Goal: Task Accomplishment & Management: Manage account settings

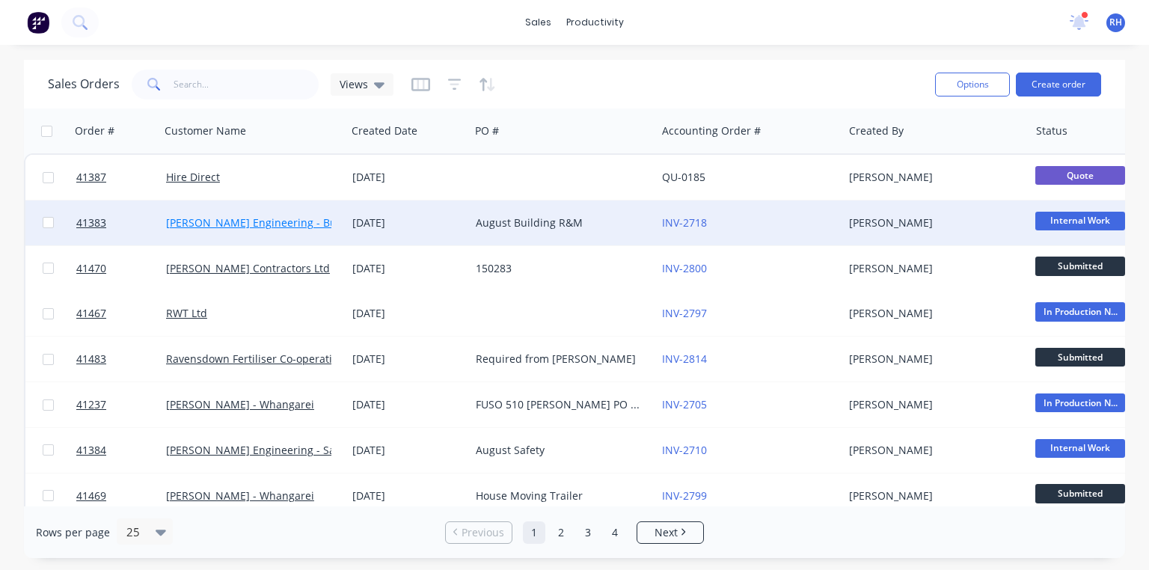
click at [294, 223] on link "[PERSON_NAME] Engineering - Building R M" at bounding box center [276, 222] width 221 height 14
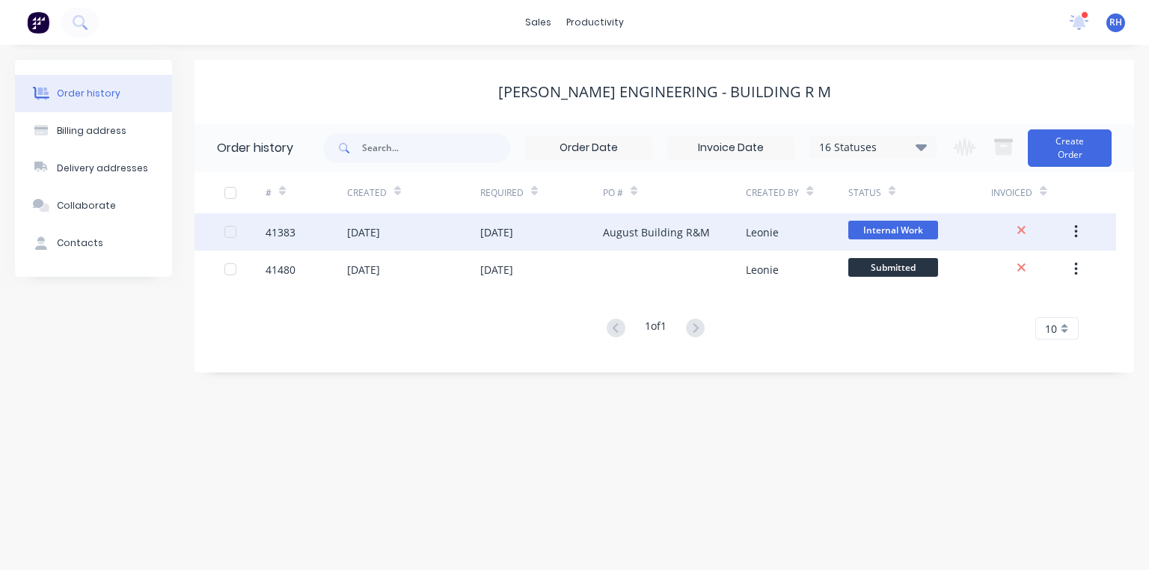
click at [631, 236] on div "August Building R&M" at bounding box center [656, 232] width 107 height 16
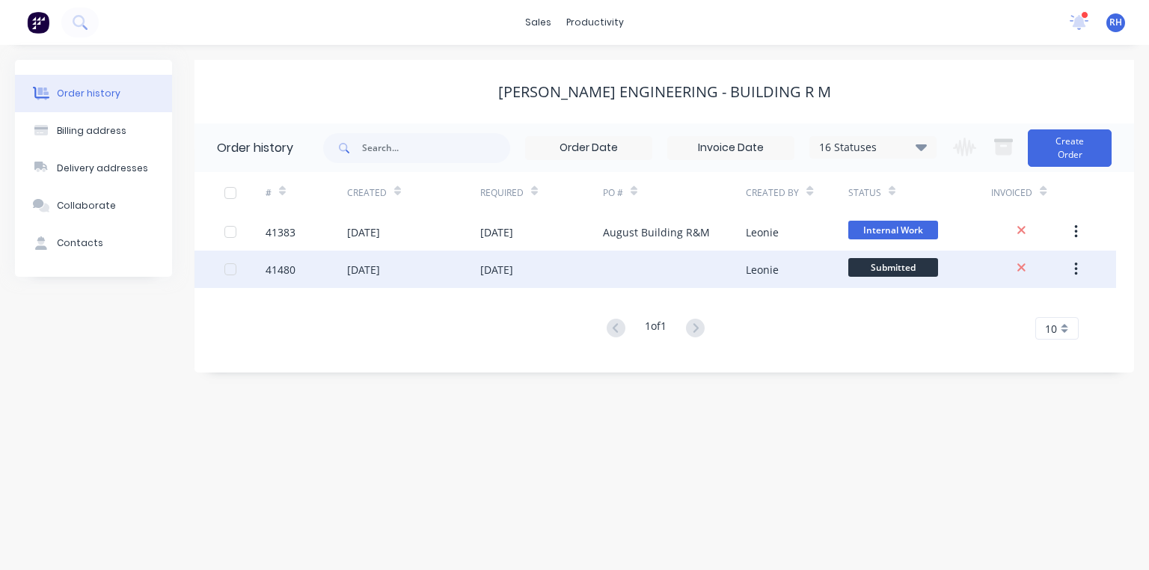
click at [513, 267] on div "[DATE]" at bounding box center [496, 270] width 33 height 16
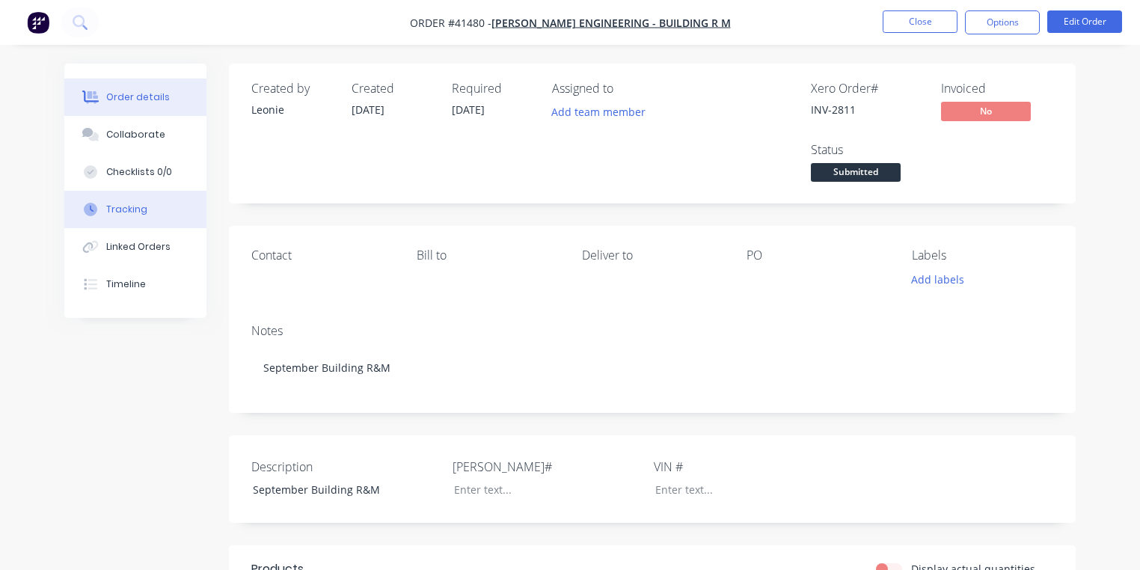
click at [144, 209] on div "Tracking" at bounding box center [126, 209] width 41 height 13
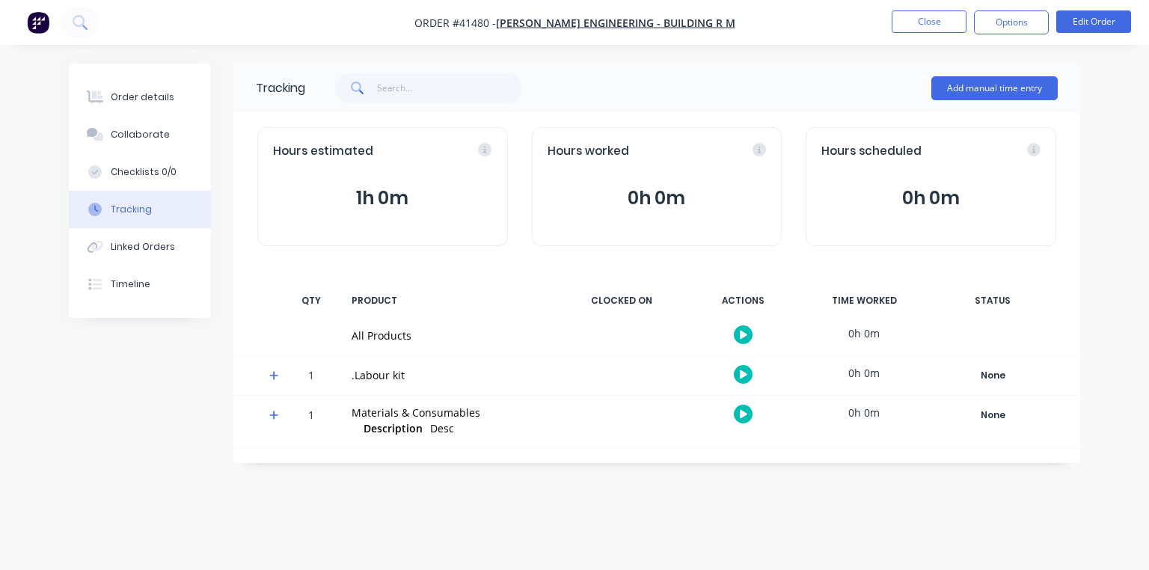
click at [280, 376] on span at bounding box center [276, 377] width 15 height 15
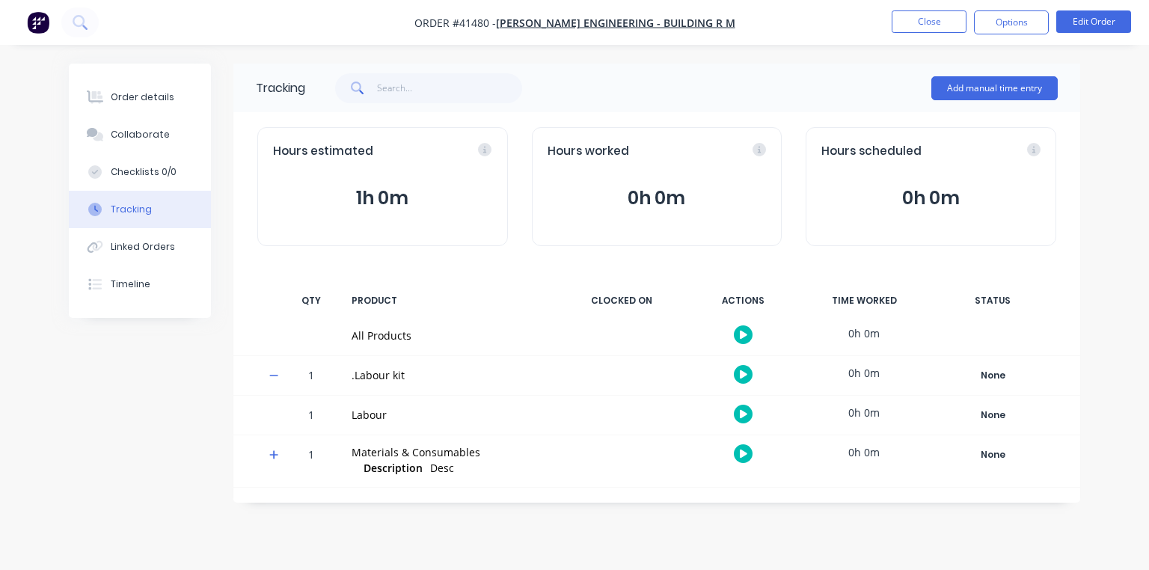
click at [740, 375] on icon "button" at bounding box center [743, 375] width 7 height 10
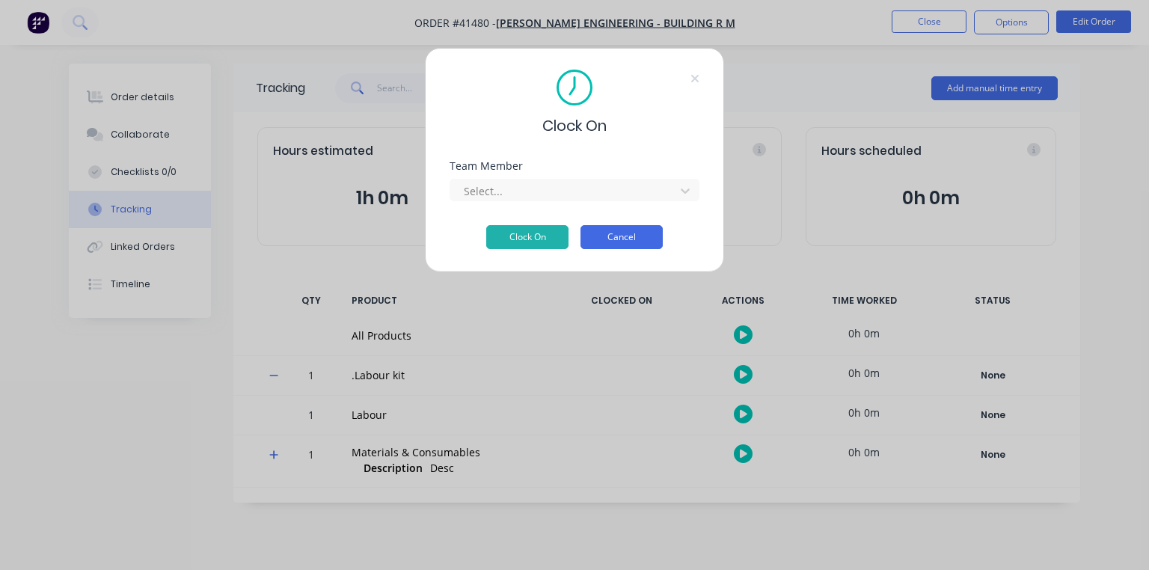
click at [617, 239] on button "Cancel" at bounding box center [622, 237] width 82 height 24
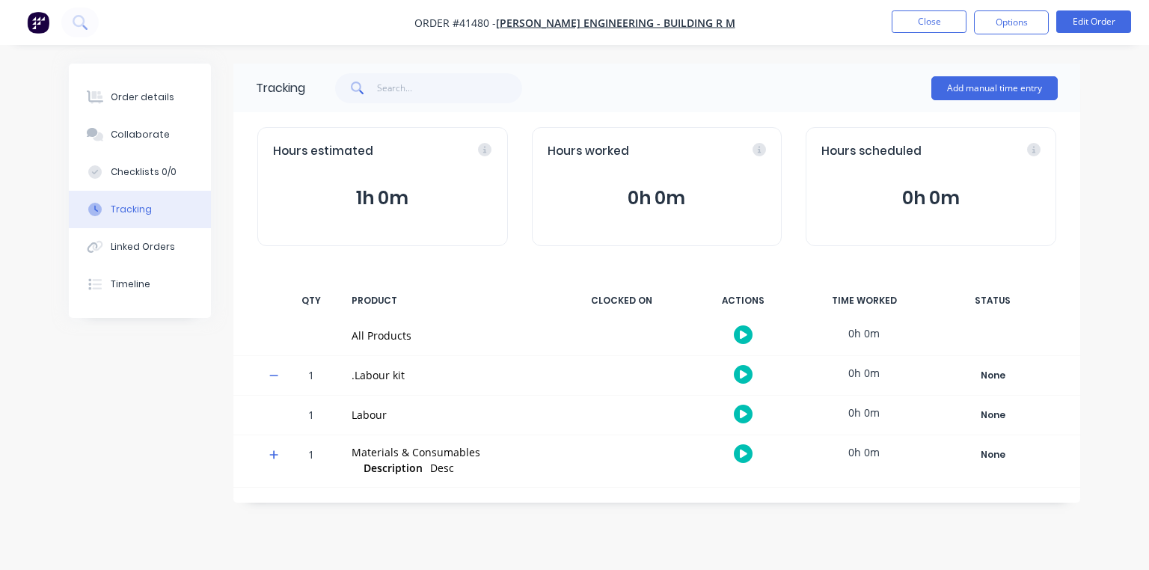
click at [743, 413] on icon "button" at bounding box center [743, 414] width 7 height 8
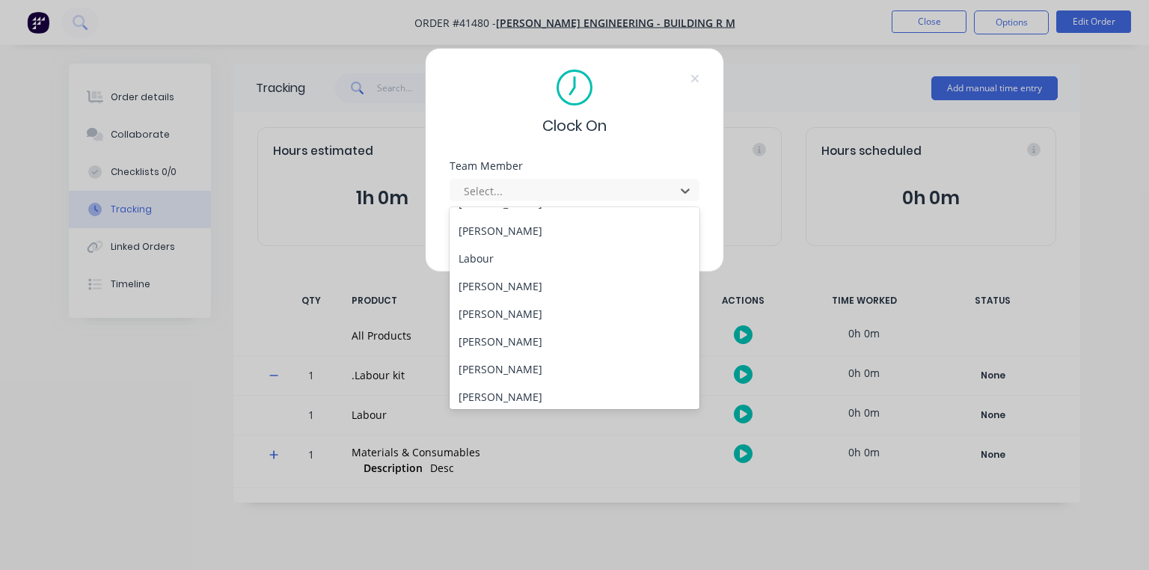
scroll to position [192, 0]
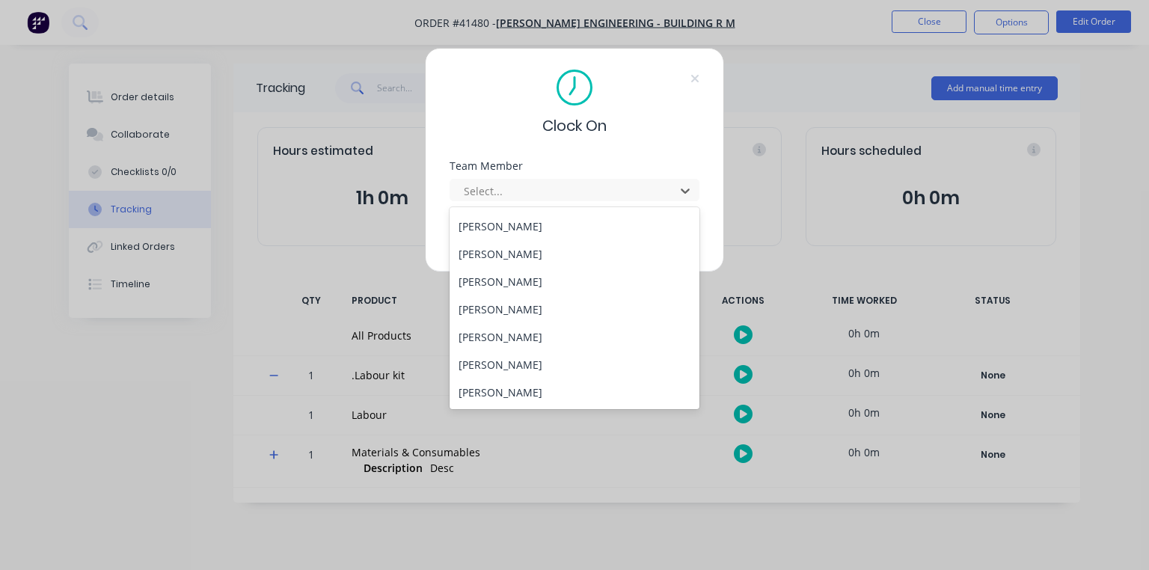
click at [530, 284] on div "[PERSON_NAME]" at bounding box center [575, 282] width 250 height 28
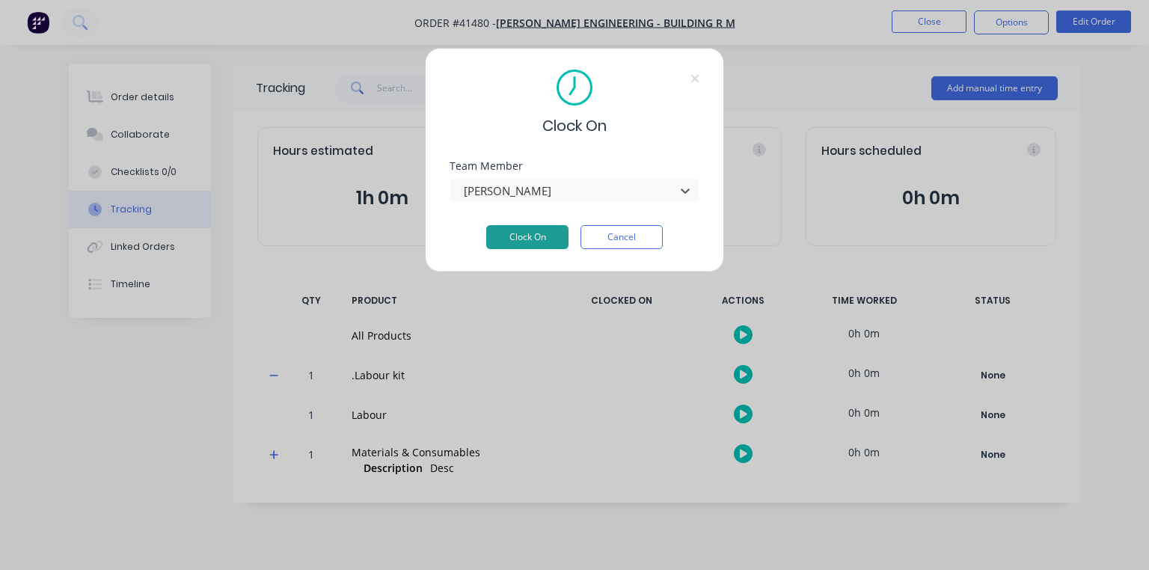
click at [527, 242] on button "Clock On" at bounding box center [527, 237] width 82 height 24
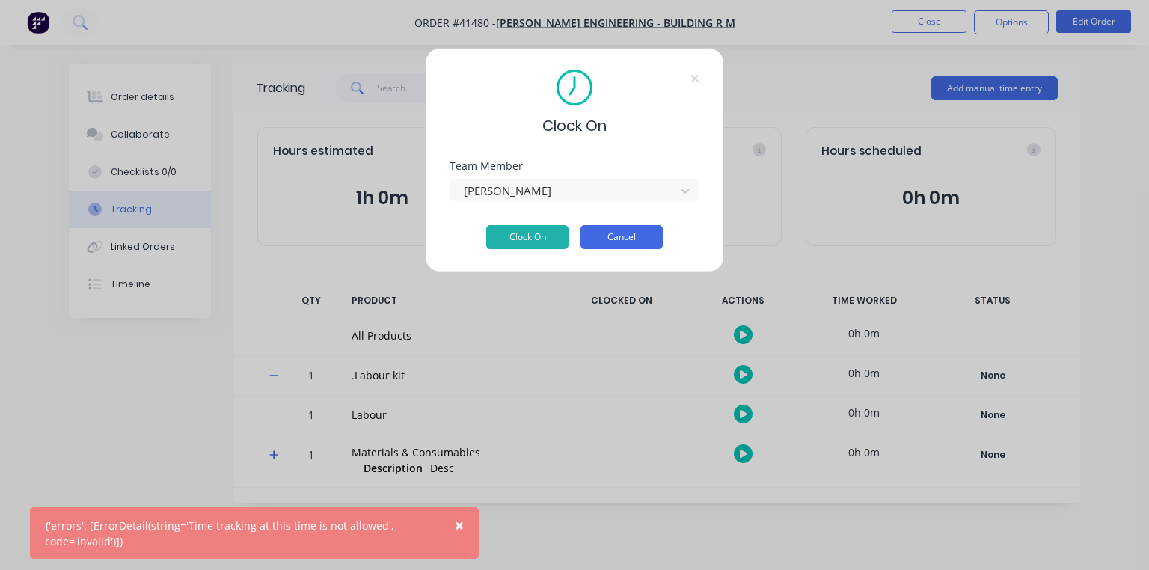
click at [624, 242] on button "Cancel" at bounding box center [622, 237] width 82 height 24
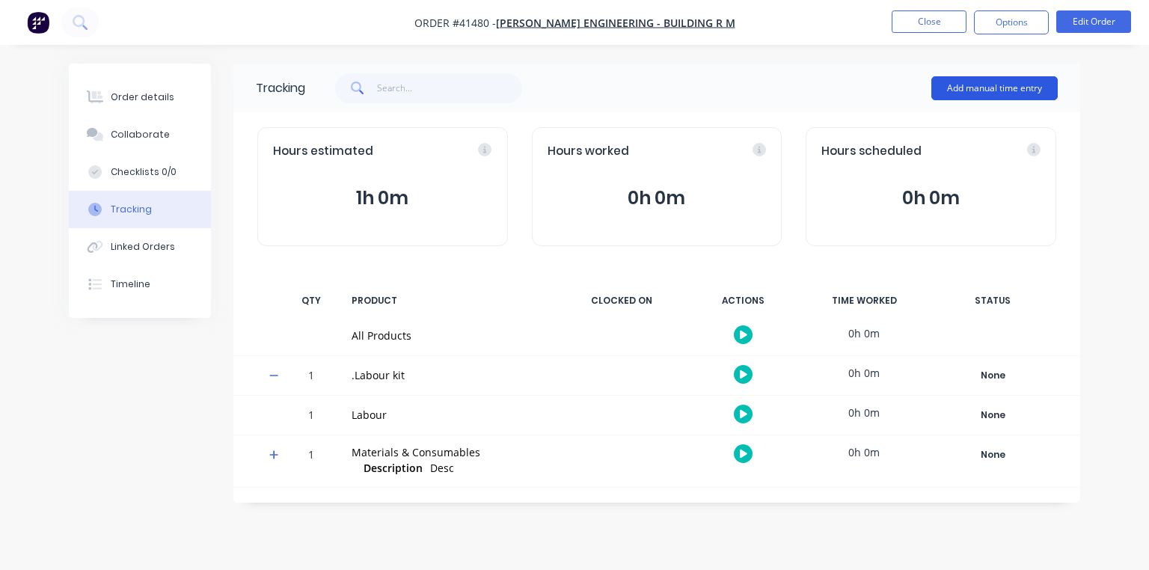
click at [988, 90] on button "Add manual time entry" at bounding box center [995, 88] width 126 height 24
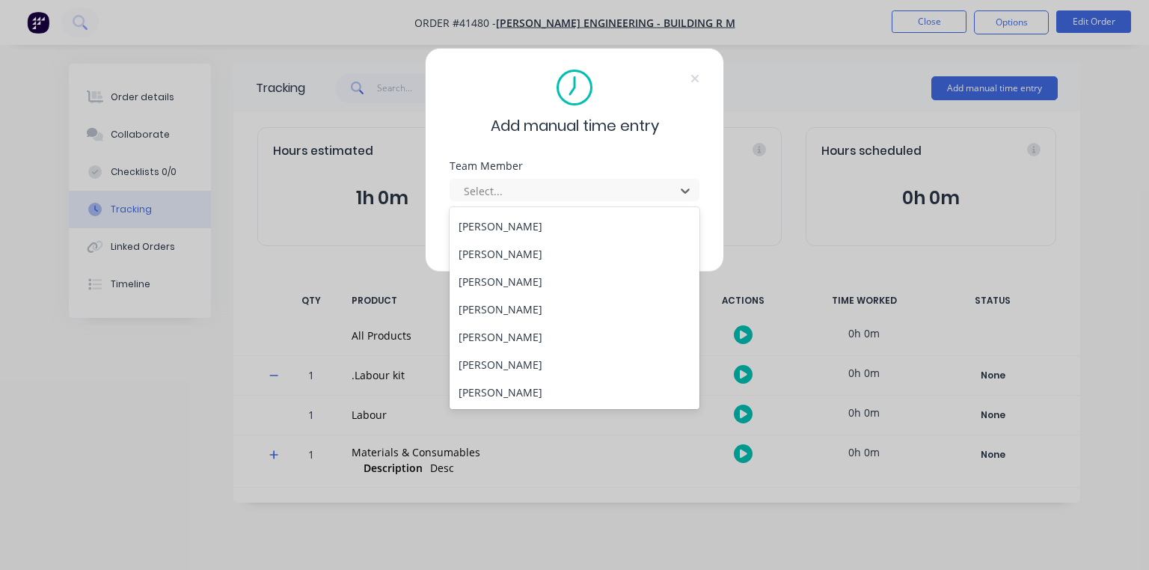
click at [532, 279] on div "[PERSON_NAME]" at bounding box center [575, 282] width 250 height 28
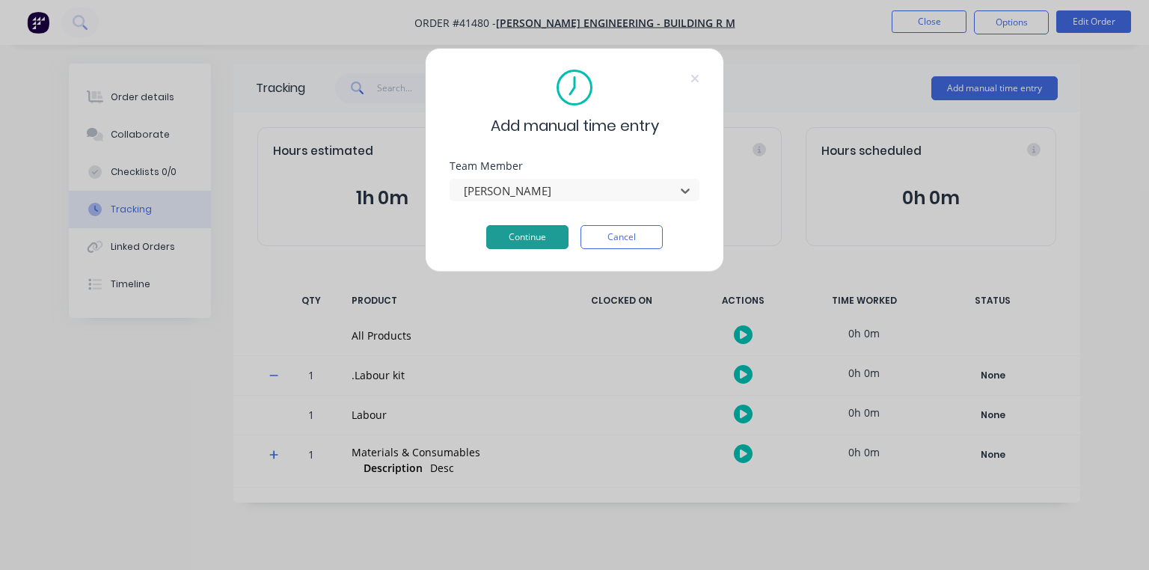
click at [527, 236] on button "Continue" at bounding box center [527, 237] width 82 height 24
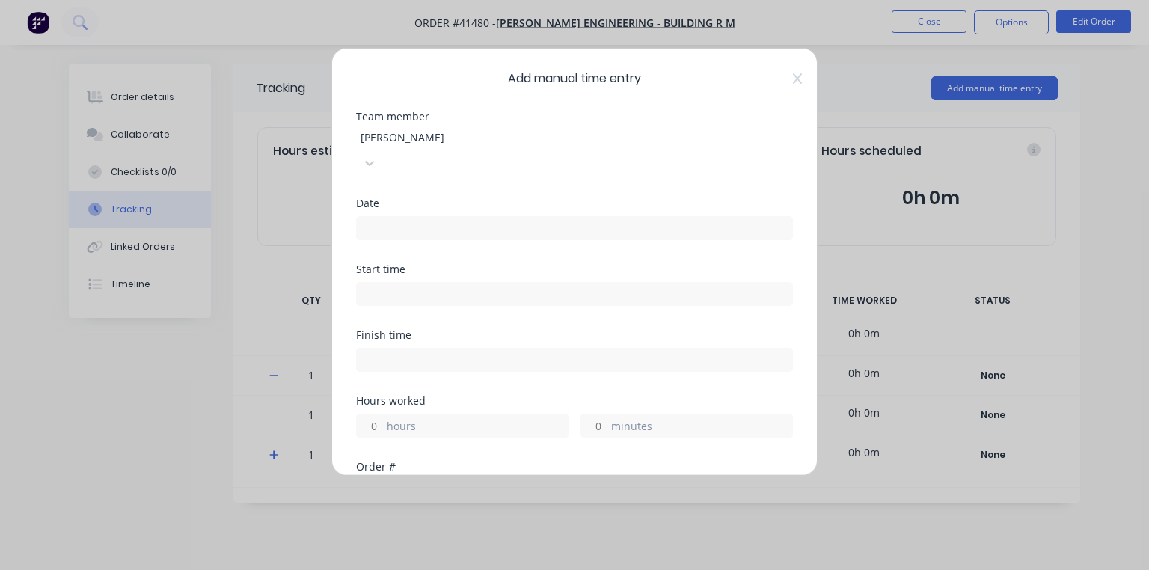
click at [456, 217] on input at bounding box center [574, 228] width 435 height 22
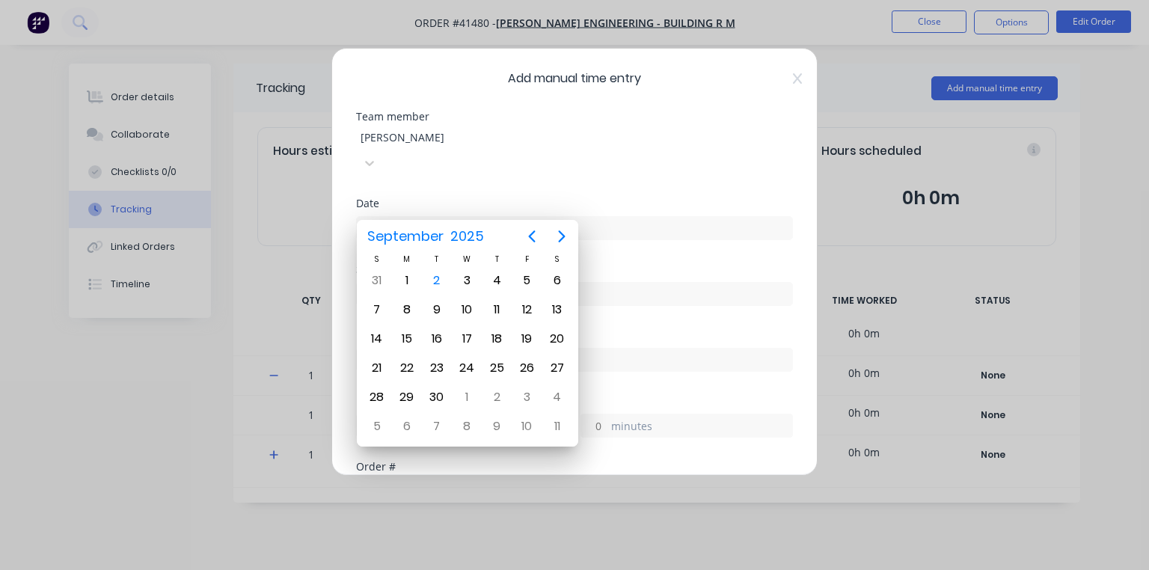
click at [441, 280] on div "2" at bounding box center [437, 280] width 22 height 22
type input "[DATE]"
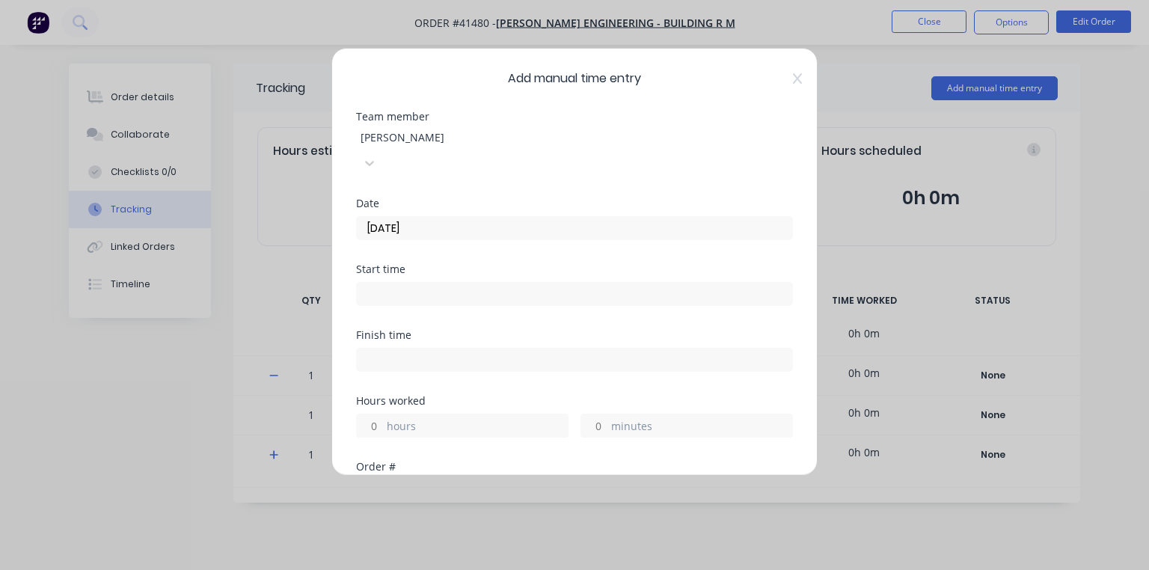
click at [453, 283] on input at bounding box center [574, 294] width 435 height 22
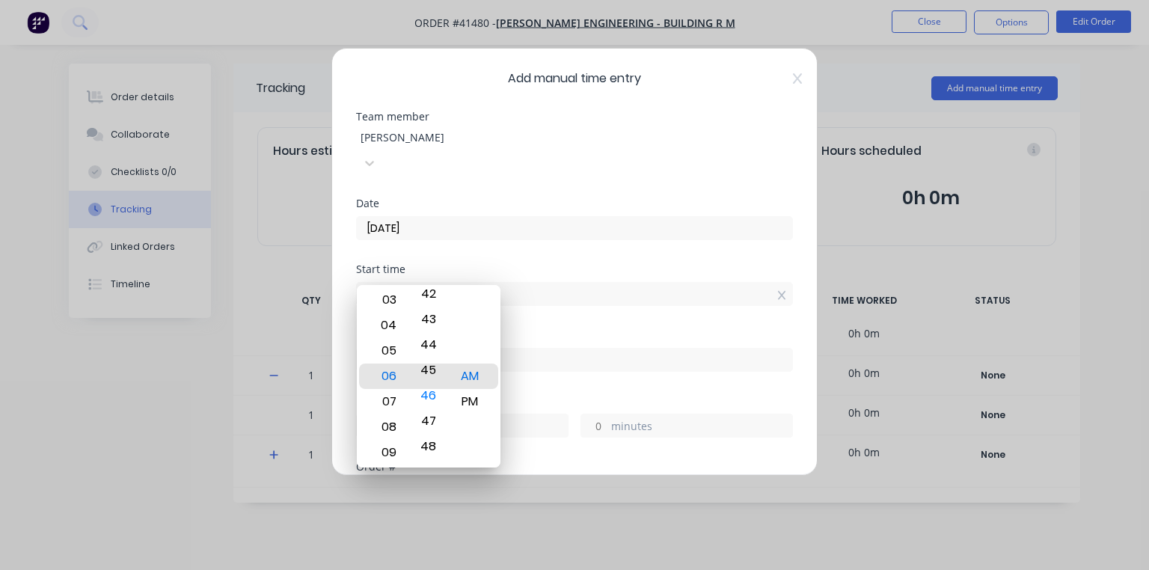
type input "06:45 AM"
click at [533, 349] on input at bounding box center [574, 360] width 435 height 22
type input "06:49 AM"
type input "0"
type input "4"
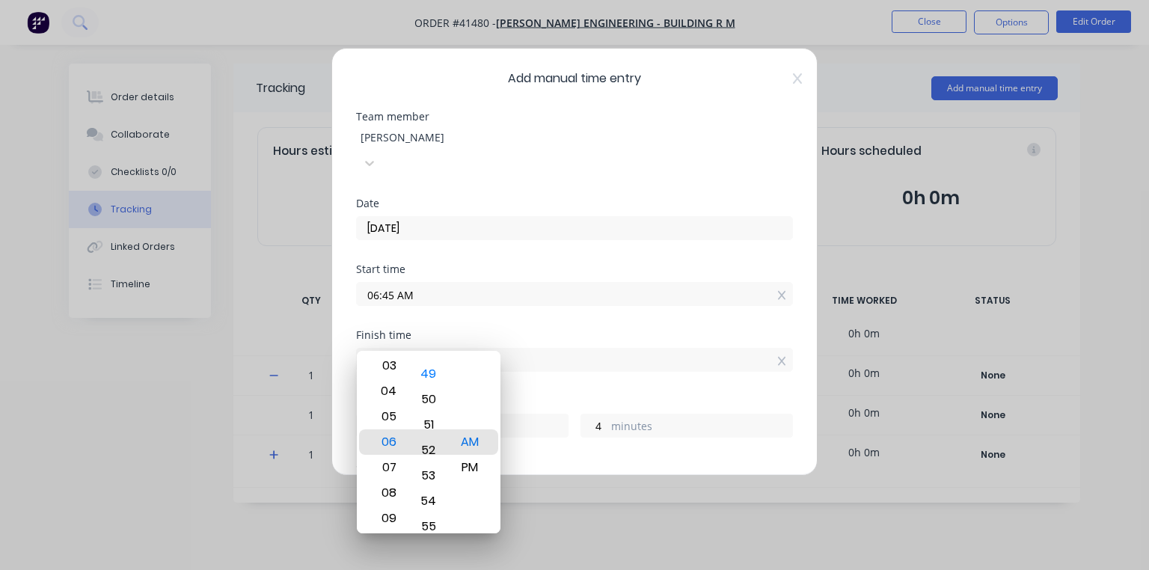
type input "06:52 AM"
type input "7"
type input "06:55 AM"
type input "10"
type input "06:57 AM"
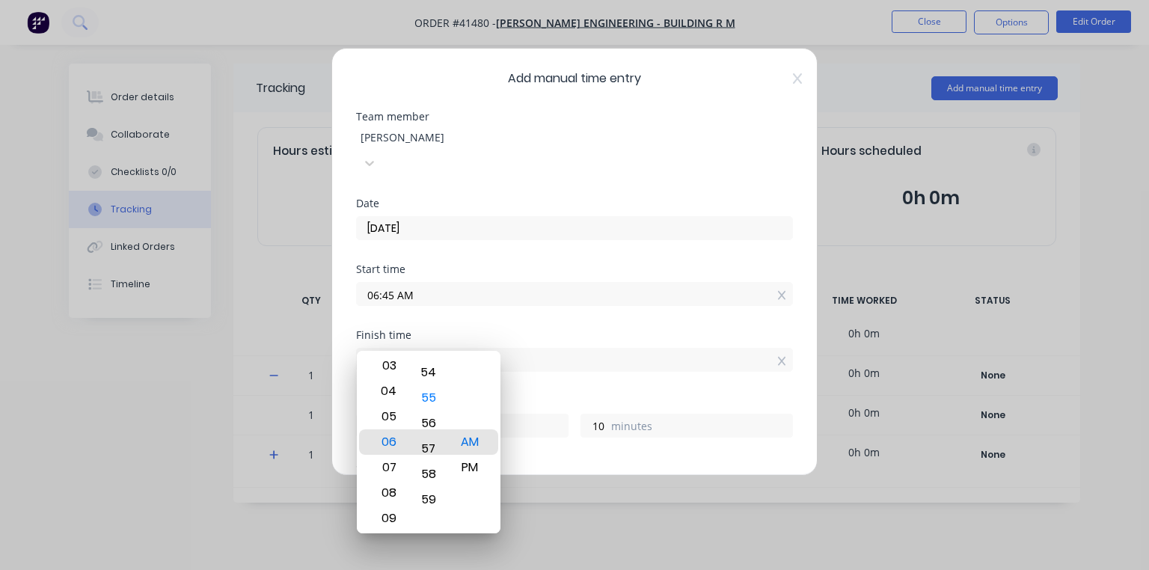
type input "12"
type input "06:59 AM"
type input "14"
click at [512, 298] on div "Start time 06:45 AM" at bounding box center [574, 297] width 437 height 66
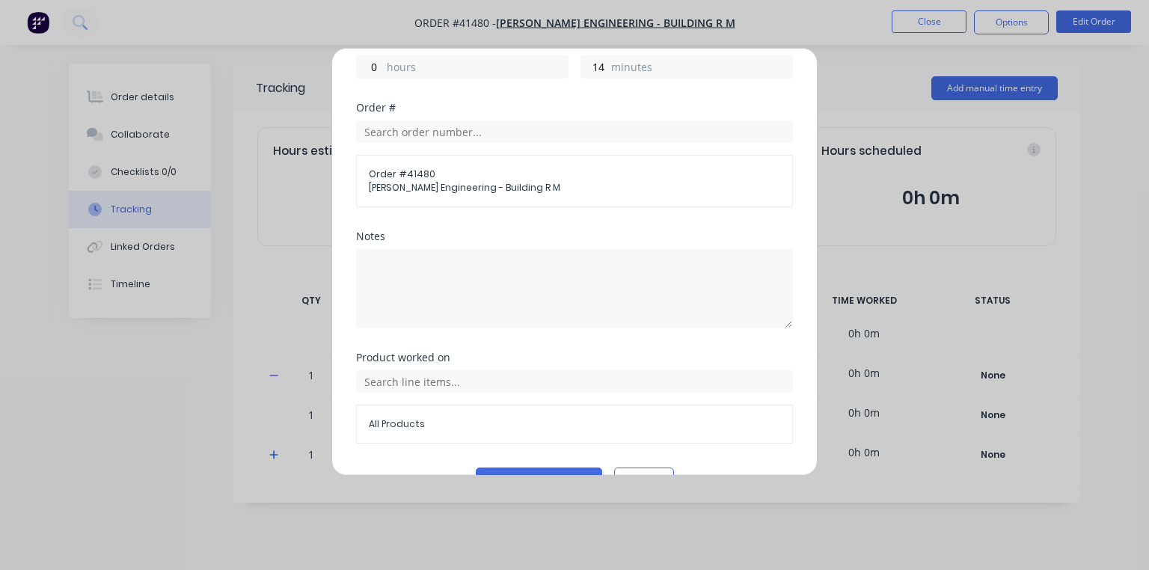
scroll to position [368, 0]
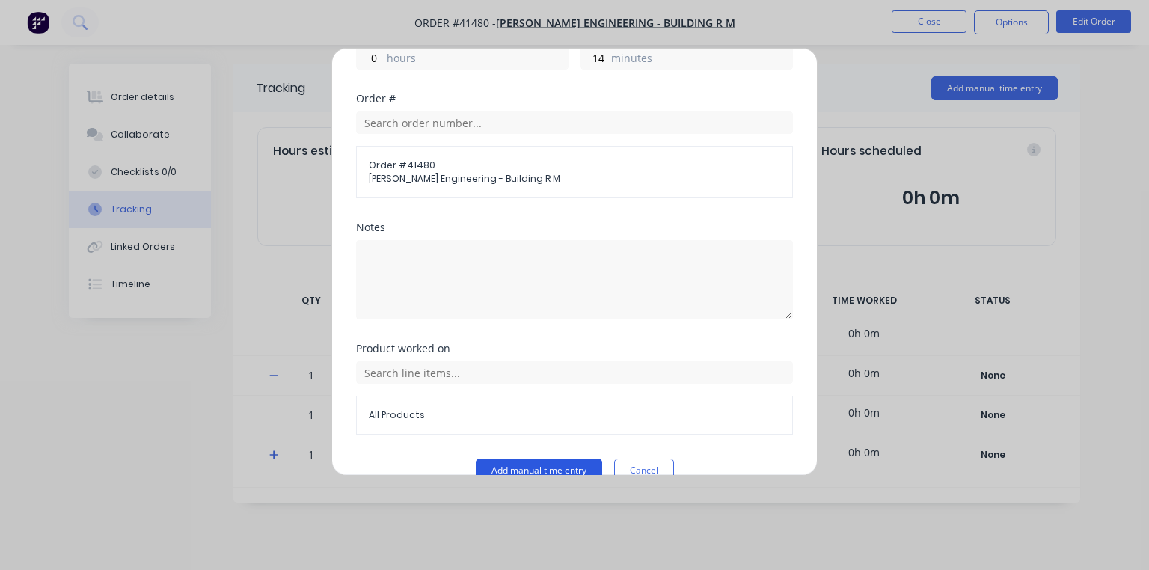
click at [557, 459] on button "Add manual time entry" at bounding box center [539, 471] width 126 height 24
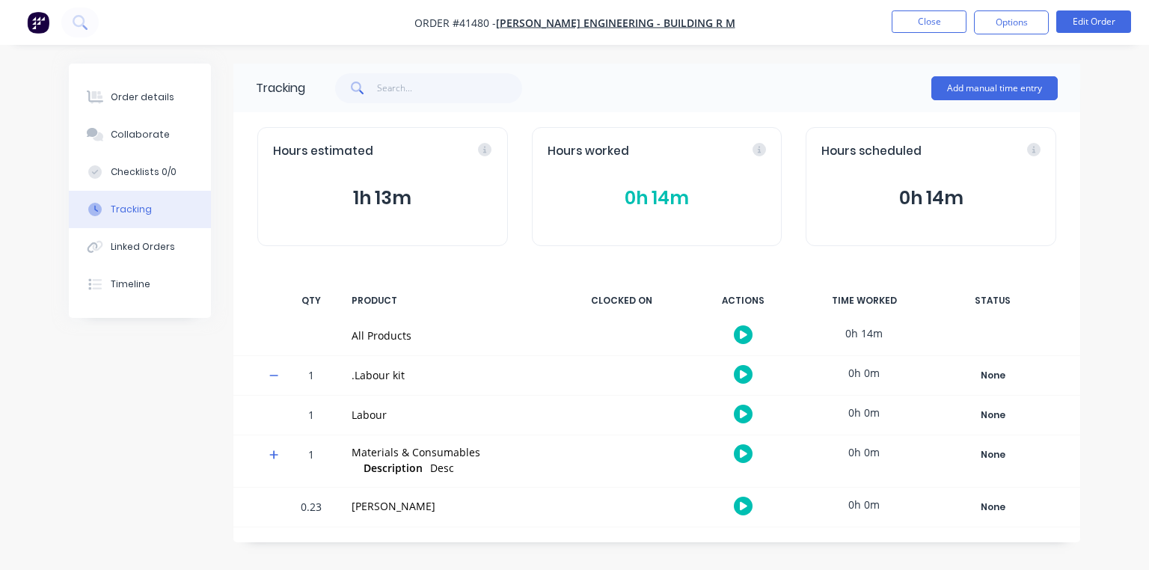
click at [42, 28] on img "button" at bounding box center [38, 22] width 22 height 22
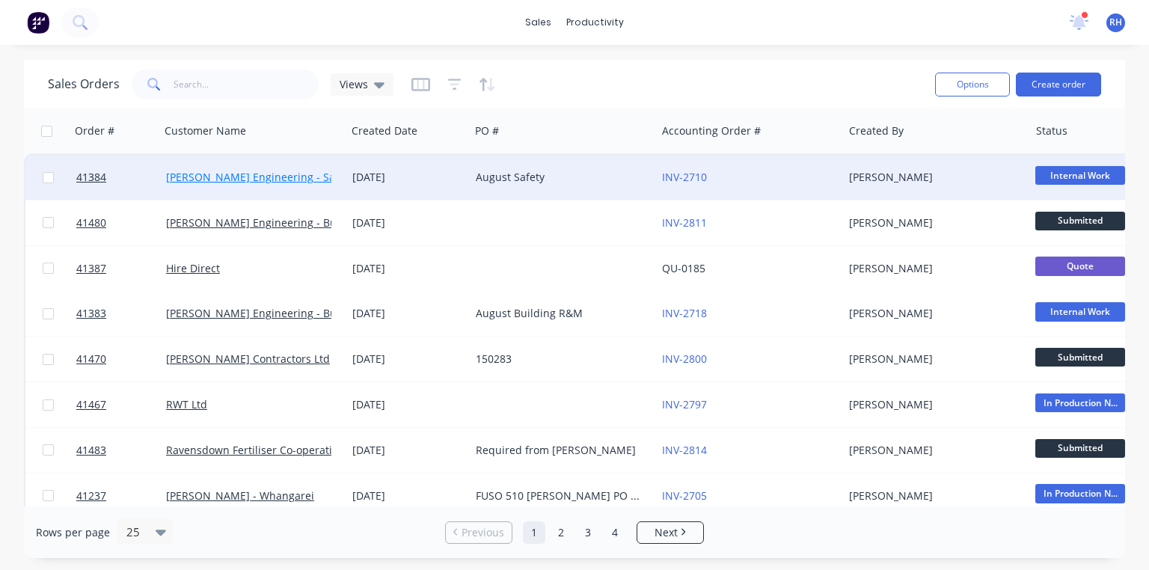
click at [278, 177] on link "[PERSON_NAME] Engineering - Safety" at bounding box center [260, 177] width 188 height 14
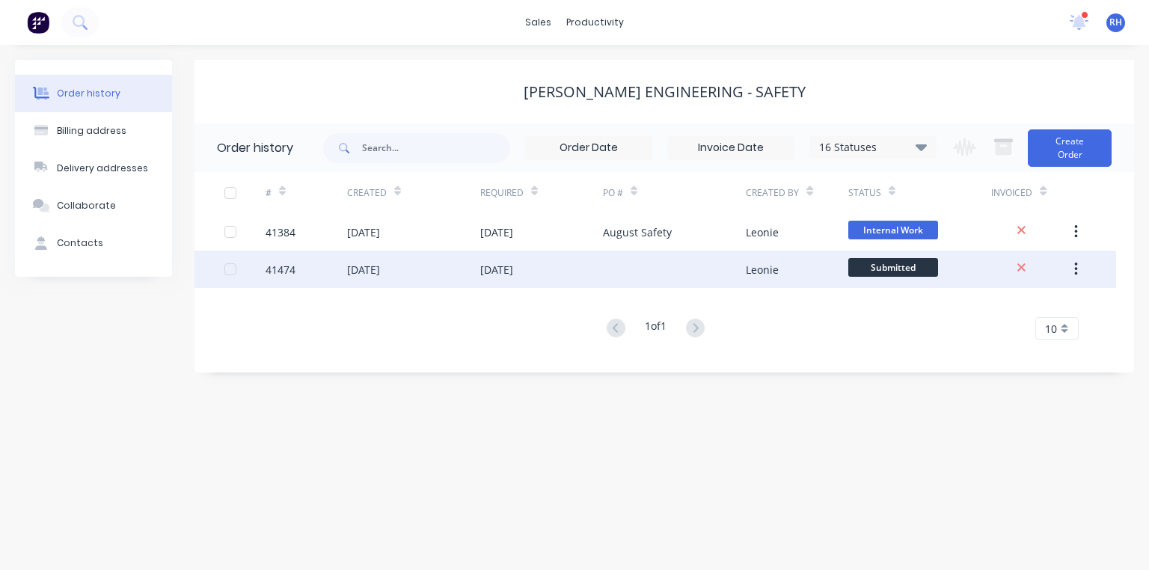
click at [503, 262] on div "[DATE]" at bounding box center [496, 270] width 33 height 16
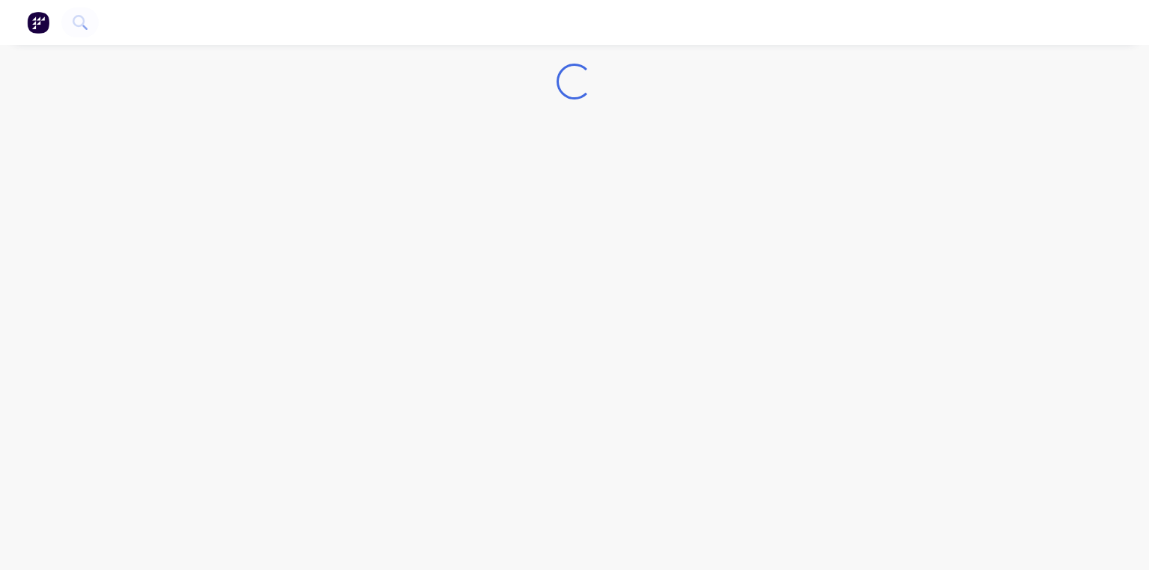
click at [28, 554] on div "Loading..." at bounding box center [574, 285] width 1149 height 570
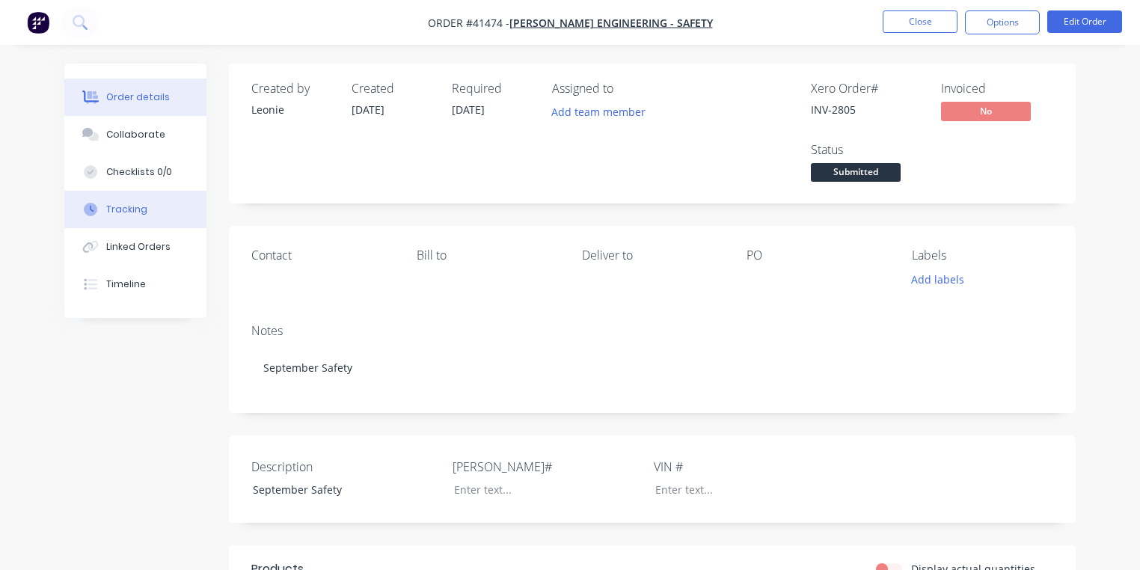
click at [150, 209] on button "Tracking" at bounding box center [135, 209] width 142 height 37
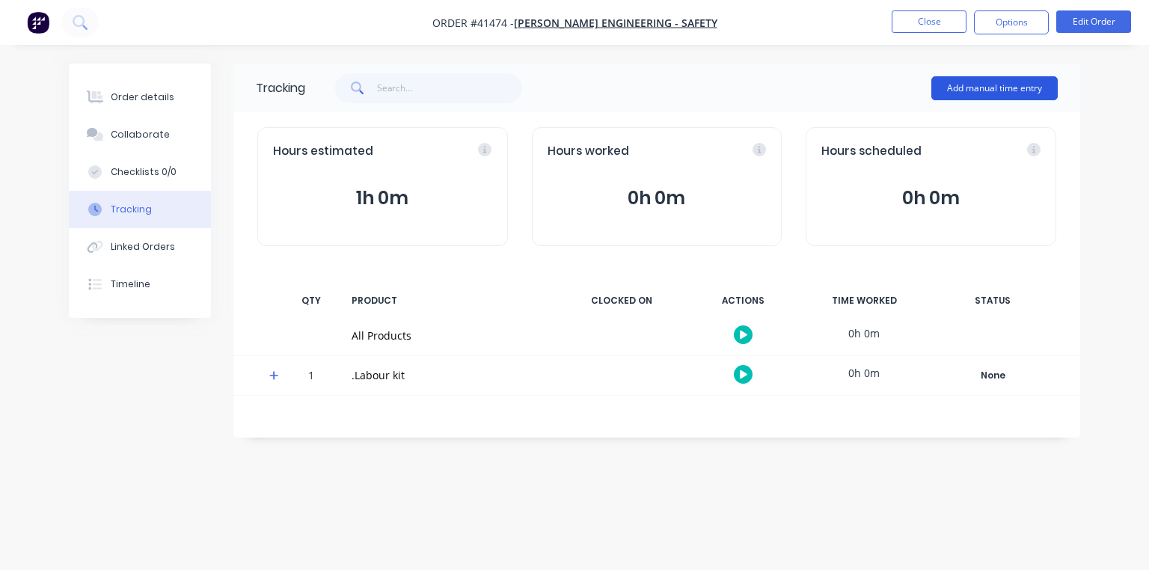
click at [997, 85] on button "Add manual time entry" at bounding box center [995, 88] width 126 height 24
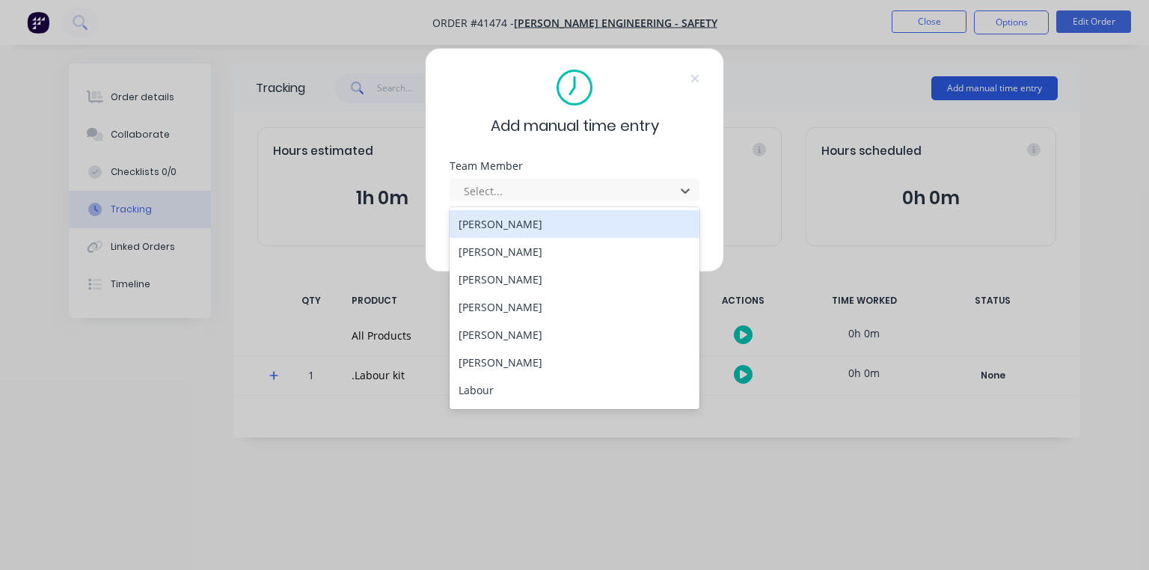
scroll to position [192, 0]
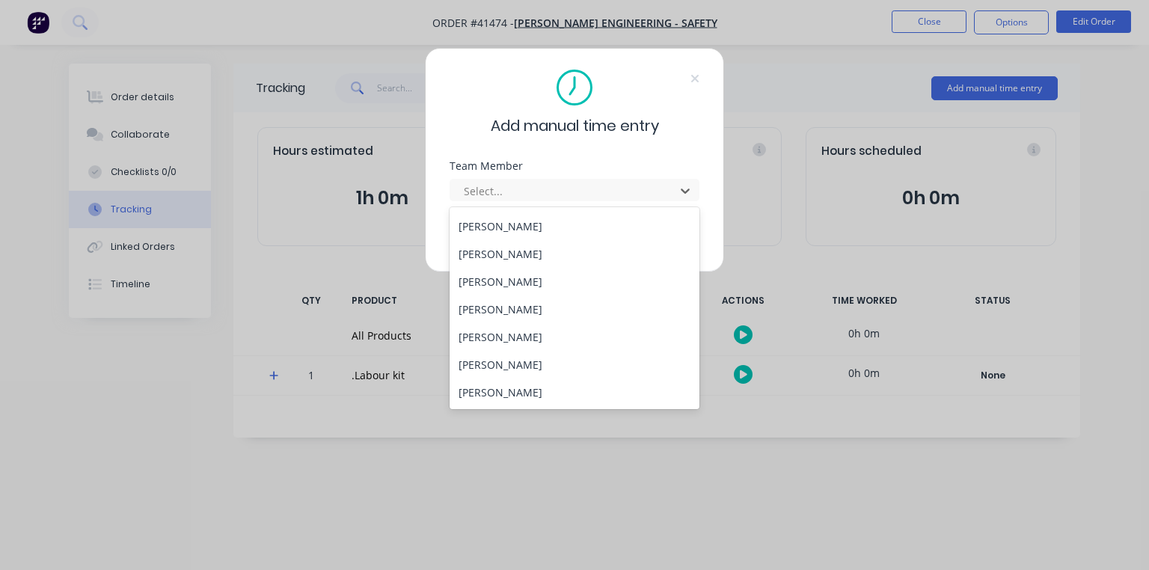
click at [533, 275] on div "[PERSON_NAME]" at bounding box center [575, 282] width 250 height 28
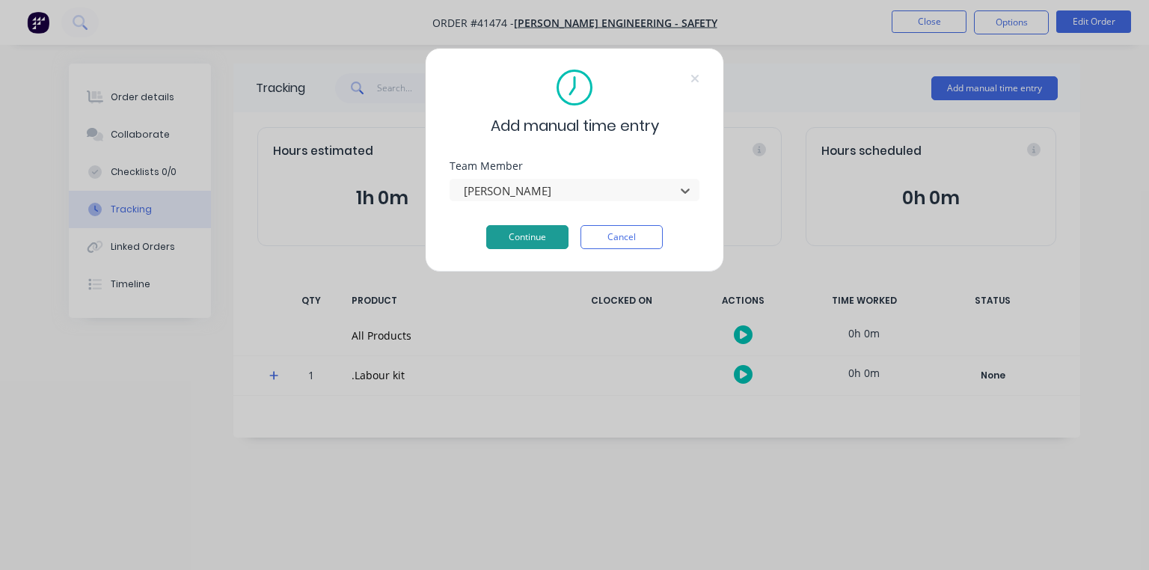
click at [539, 243] on button "Continue" at bounding box center [527, 237] width 82 height 24
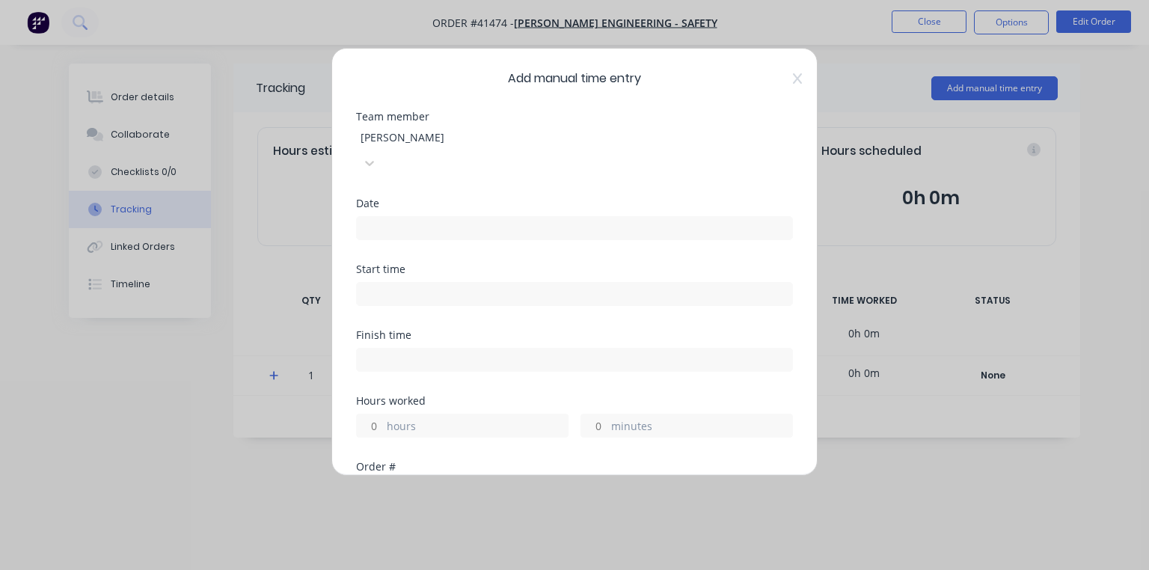
click at [476, 217] on input at bounding box center [574, 228] width 435 height 22
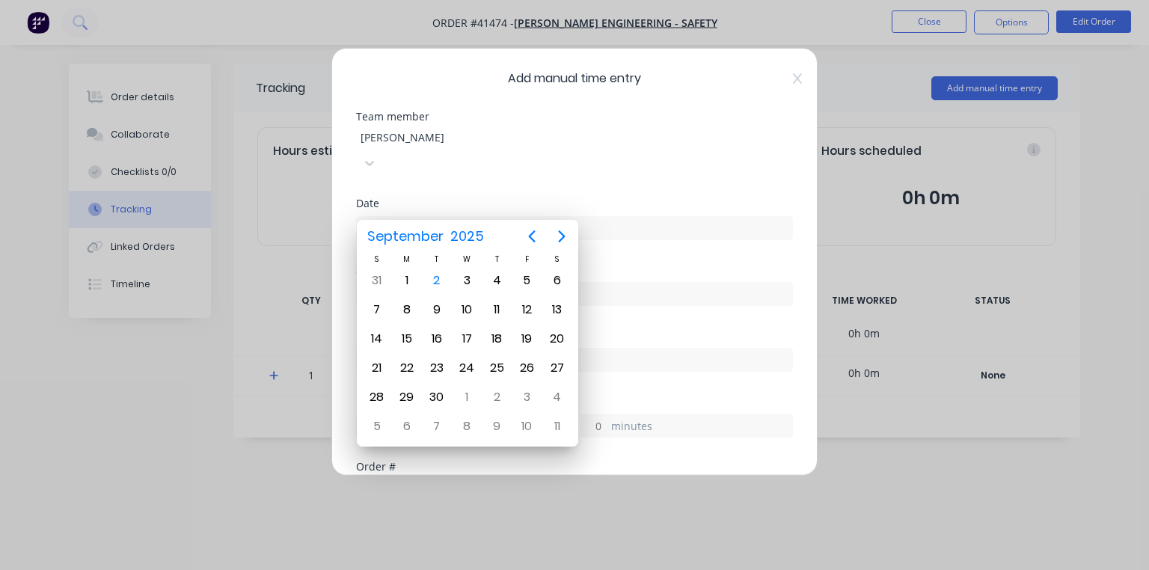
click at [435, 281] on div "2" at bounding box center [437, 280] width 22 height 22
type input "[DATE]"
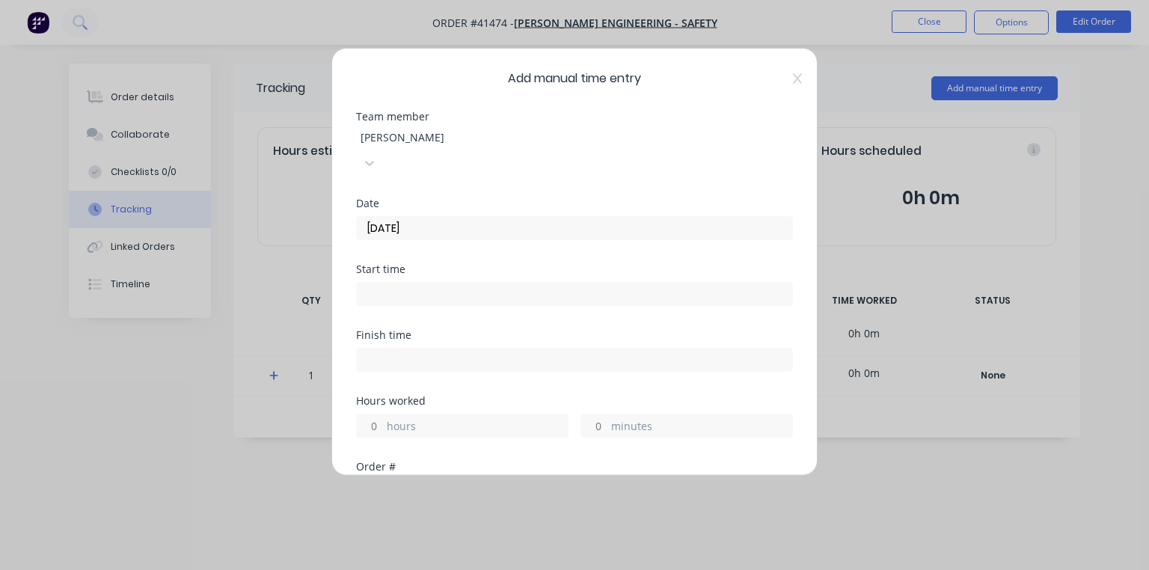
click at [447, 283] on input at bounding box center [574, 294] width 435 height 22
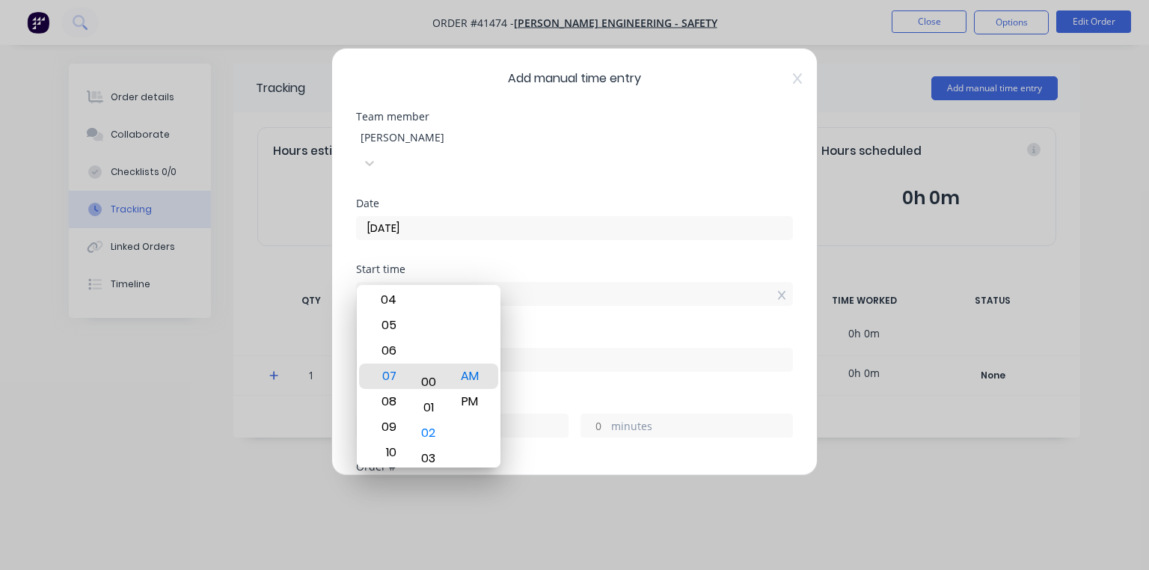
type input "07:00 AM"
click at [521, 264] on div "Start time" at bounding box center [574, 269] width 437 height 10
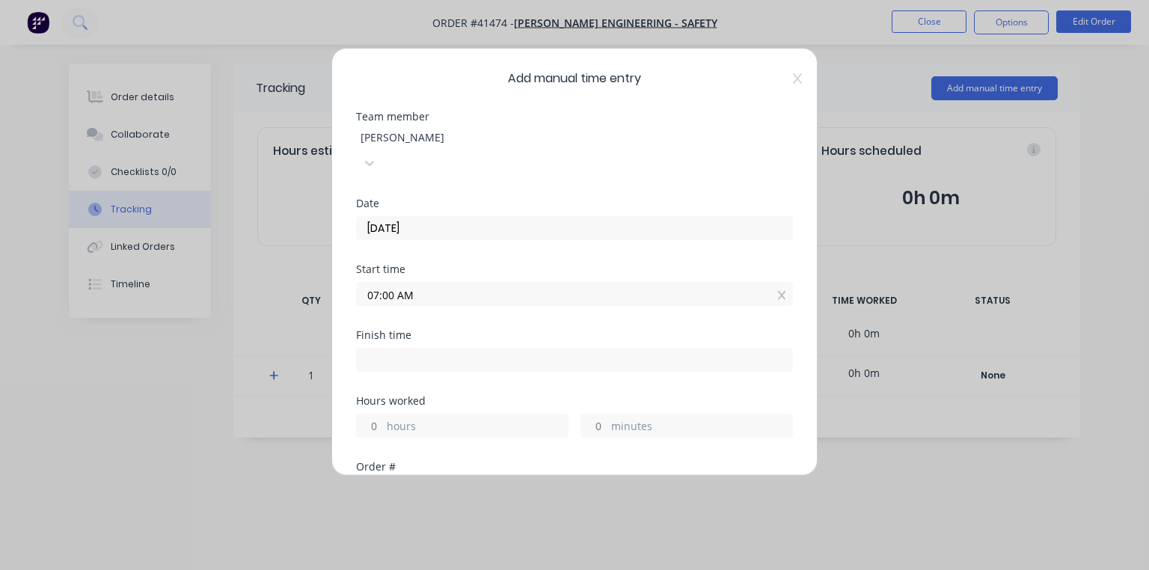
click at [455, 349] on input at bounding box center [574, 360] width 435 height 22
type input "07:13 AM"
type input "0"
type input "13"
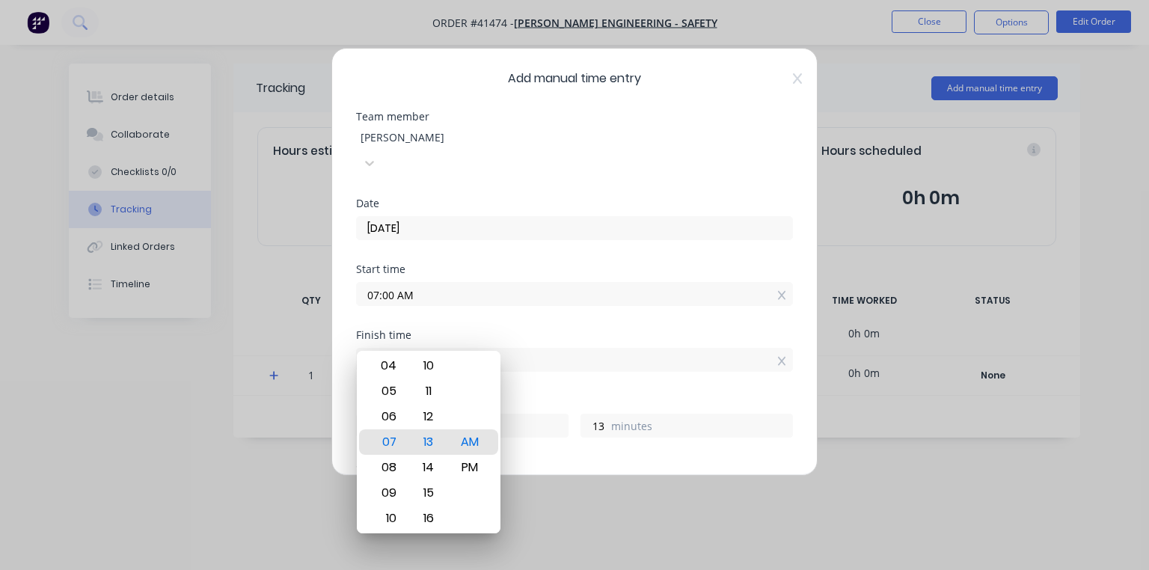
click at [518, 330] on div "Finish time" at bounding box center [574, 335] width 437 height 10
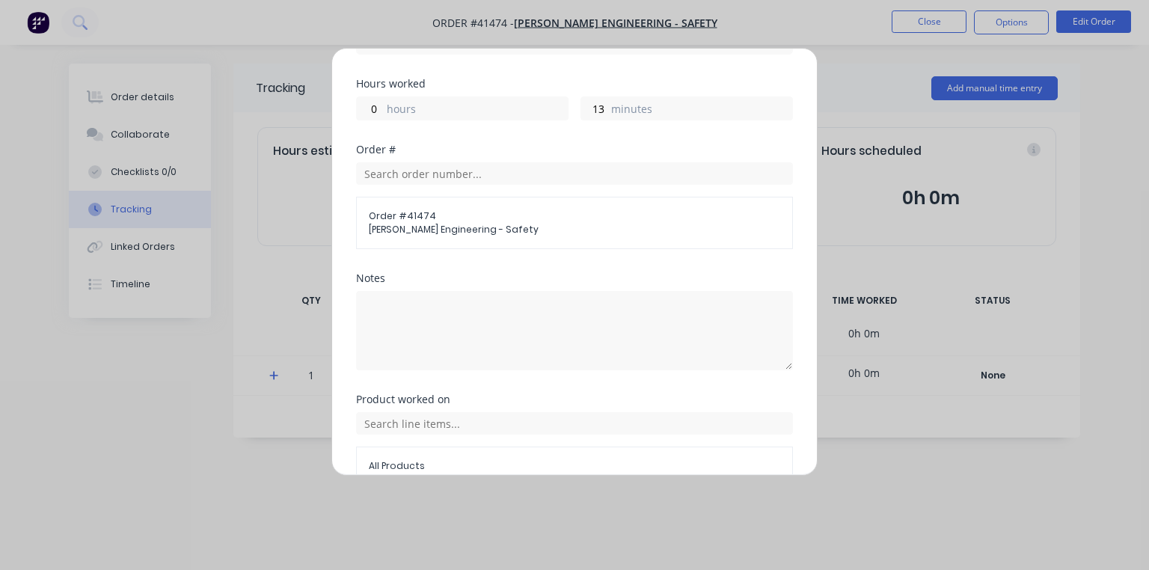
scroll to position [371, 0]
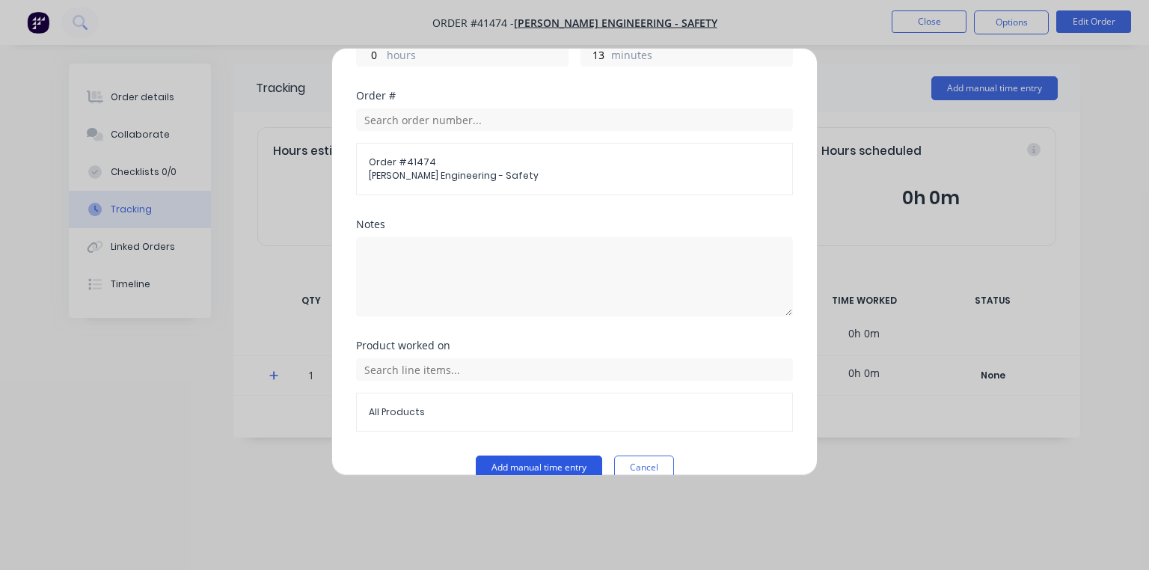
click at [535, 456] on button "Add manual time entry" at bounding box center [539, 468] width 126 height 24
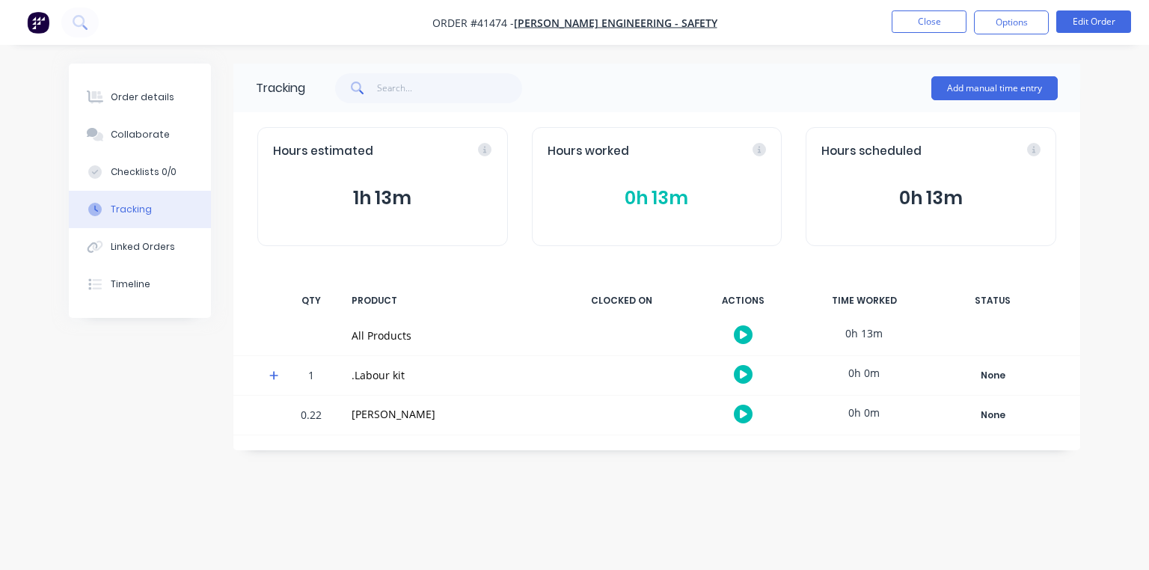
click at [36, 33] on img "button" at bounding box center [38, 22] width 22 height 22
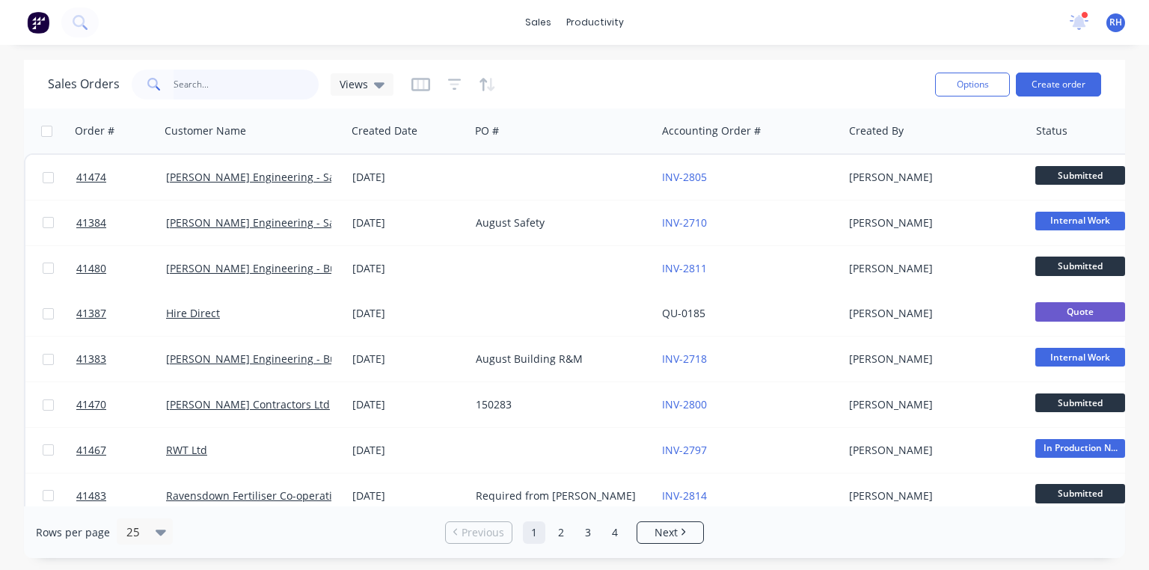
click at [255, 81] on input "text" at bounding box center [247, 85] width 146 height 30
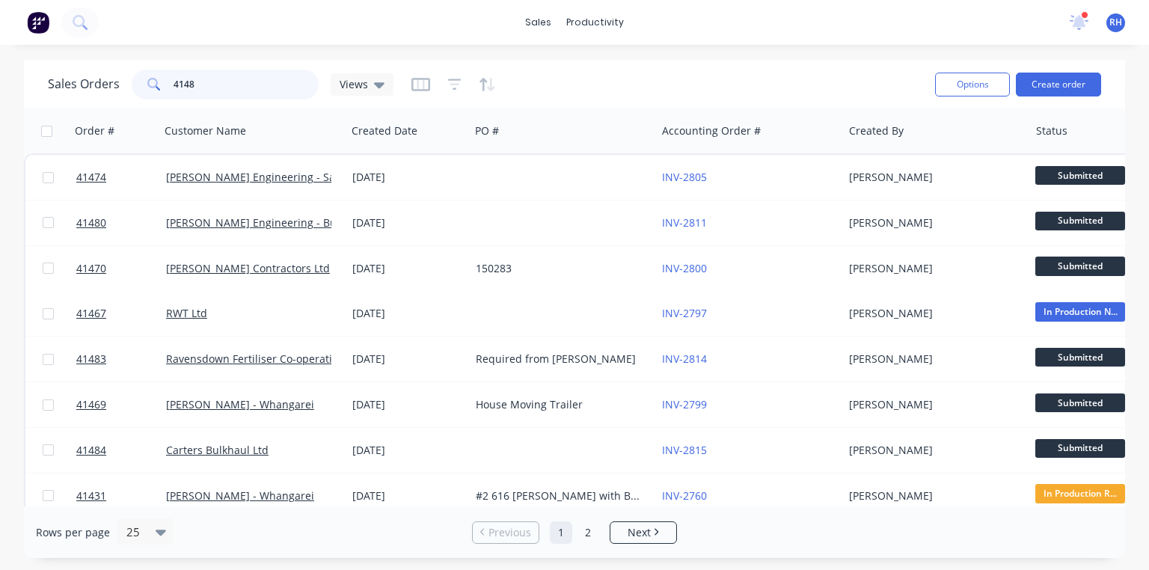
type input "41482"
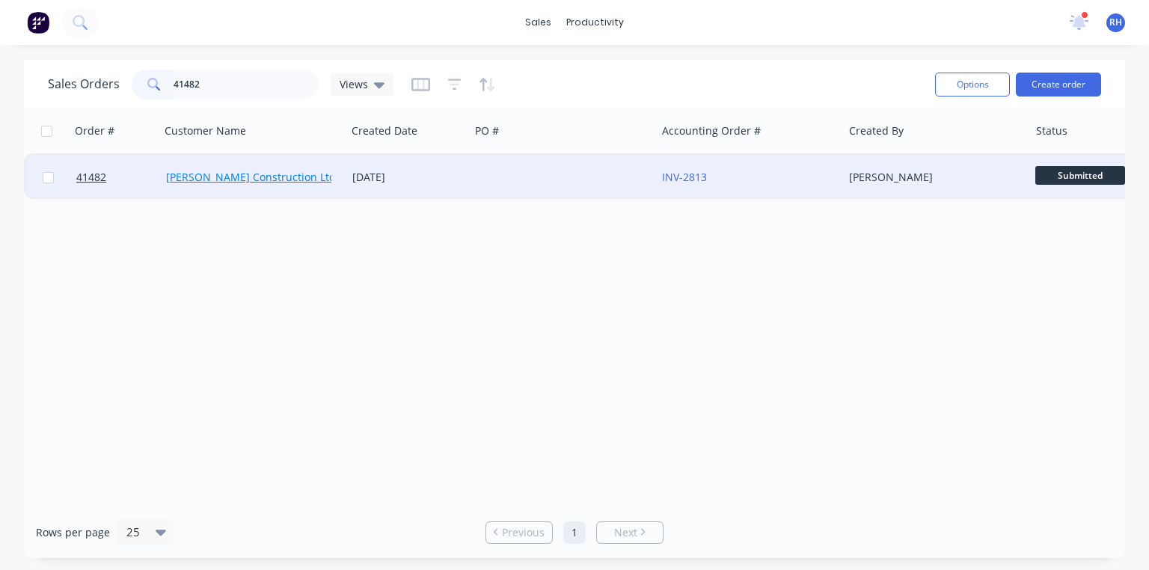
click at [271, 174] on link "[PERSON_NAME] Construction Ltd" at bounding box center [251, 177] width 170 height 14
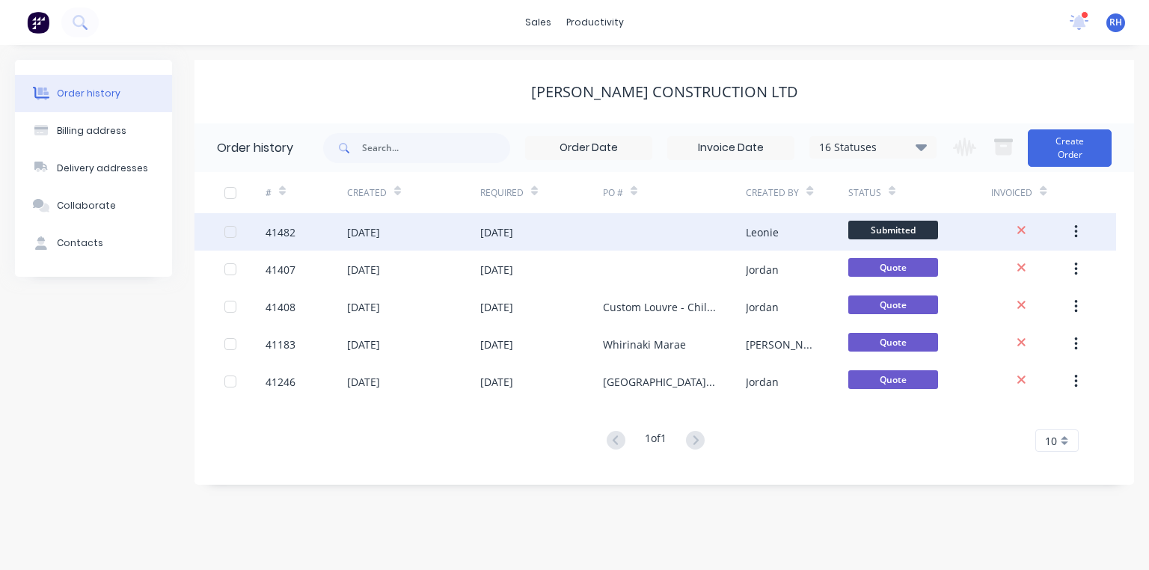
click at [507, 231] on div "[DATE]" at bounding box center [496, 232] width 33 height 16
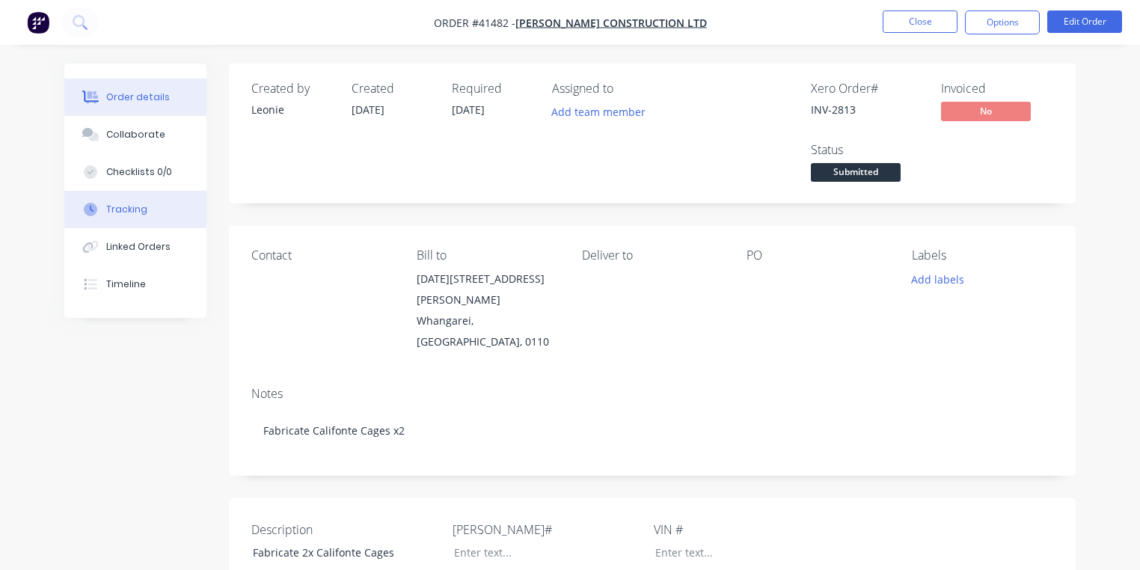
click at [135, 210] on div "Tracking" at bounding box center [126, 209] width 41 height 13
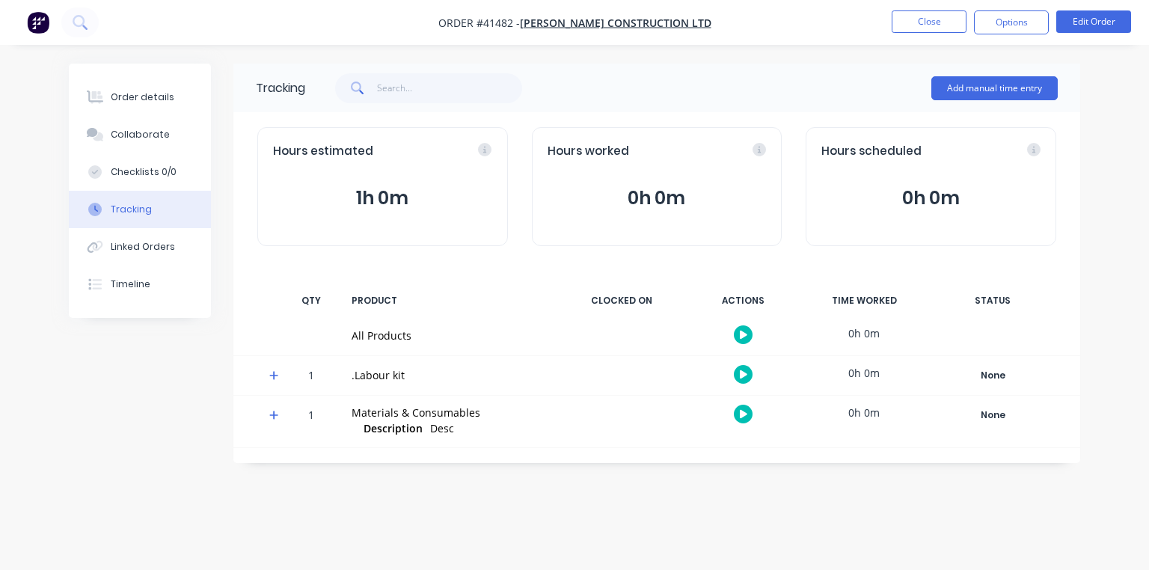
click at [281, 376] on span at bounding box center [276, 377] width 15 height 15
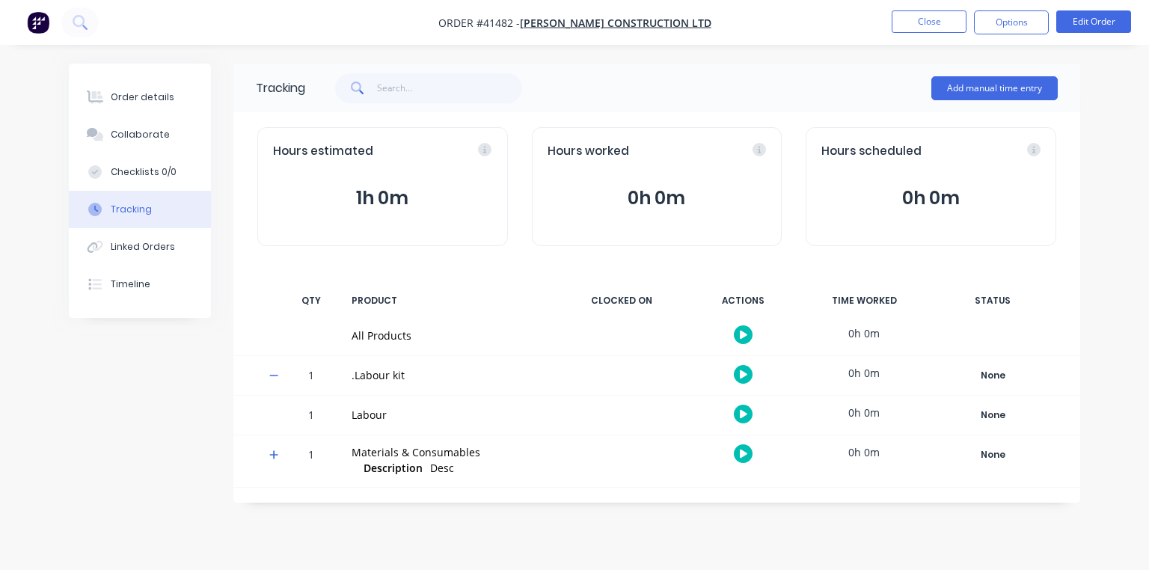
click at [741, 413] on icon "button" at bounding box center [743, 414] width 7 height 8
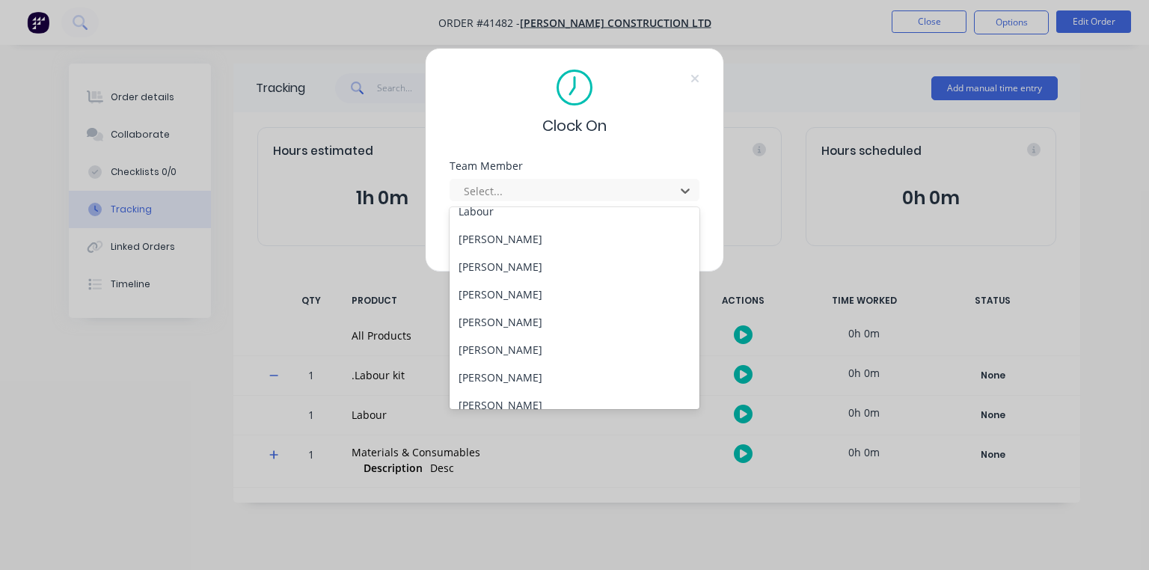
scroll to position [192, 0]
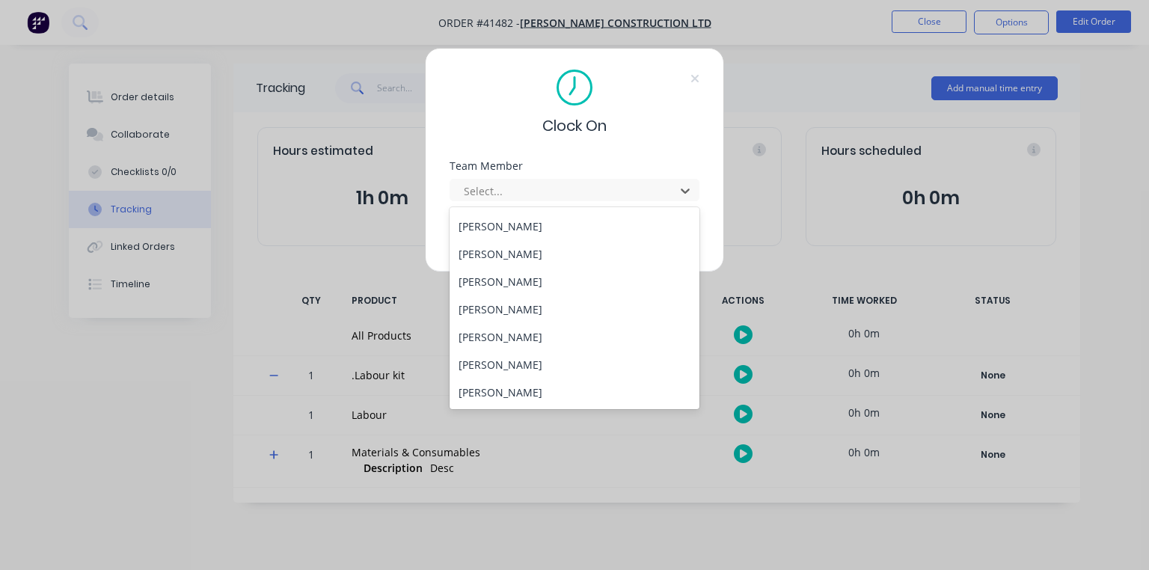
click at [537, 275] on div "[PERSON_NAME]" at bounding box center [575, 282] width 250 height 28
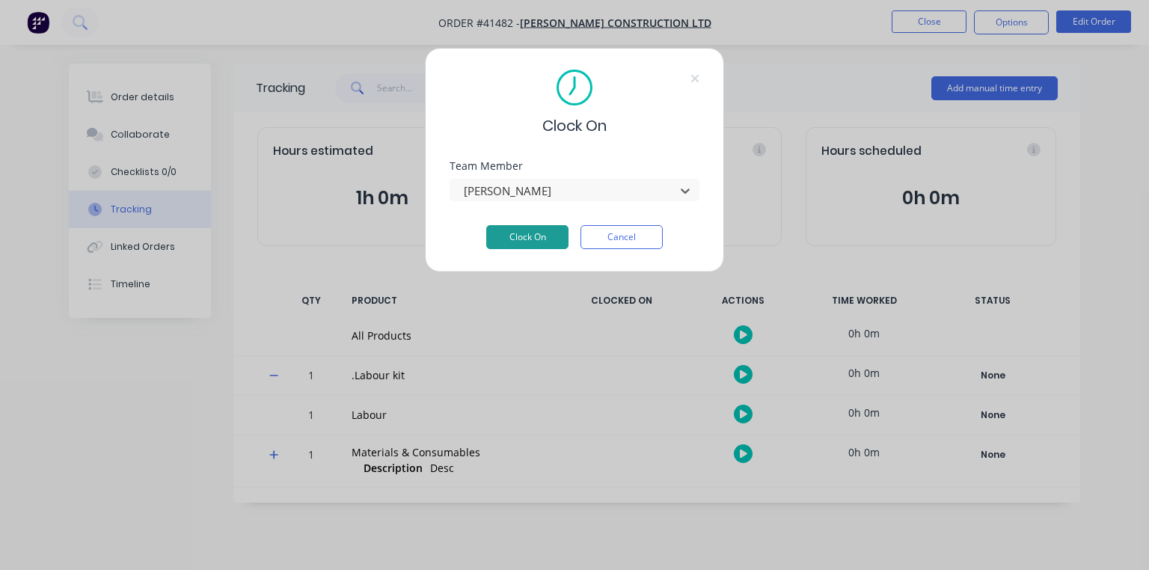
click at [524, 244] on button "Clock On" at bounding box center [527, 237] width 82 height 24
